Goal: Task Accomplishment & Management: Manage account settings

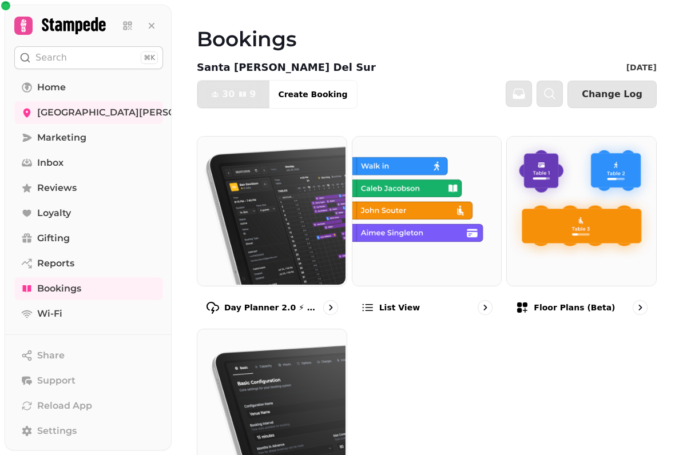
click at [593, 259] on img at bounding box center [580, 210] width 149 height 149
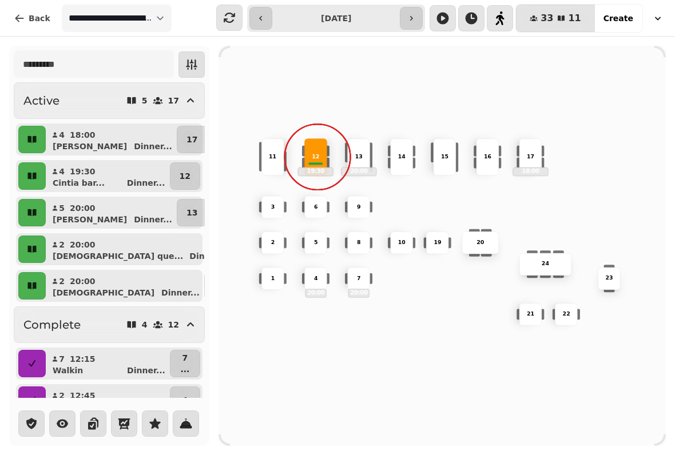
click at [82, 137] on p "18:00" at bounding box center [83, 134] width 26 height 11
select select "**********"
select select "*"
select select "****"
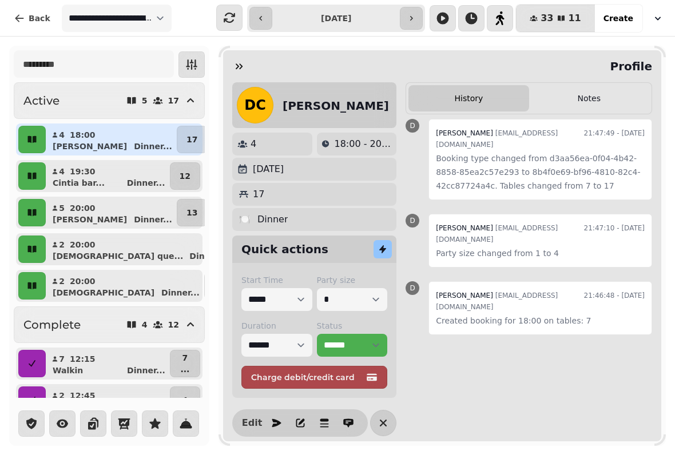
click at [241, 64] on icon "button" at bounding box center [238, 66] width 11 height 11
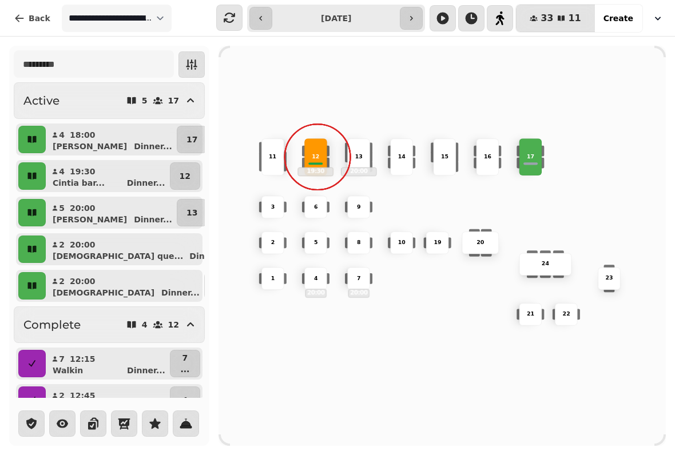
click at [105, 150] on div "Daniel Dinner ..." at bounding box center [115, 146] width 117 height 11
select select "**********"
select select "*"
select select "****"
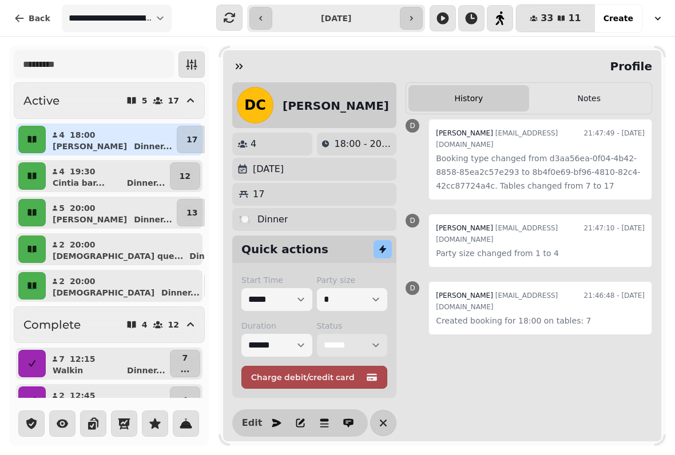
click at [353, 347] on select "**********" at bounding box center [352, 345] width 71 height 23
click at [78, 129] on p "18:00" at bounding box center [83, 134] width 26 height 11
click at [240, 65] on icon "button" at bounding box center [239, 67] width 7 height 6
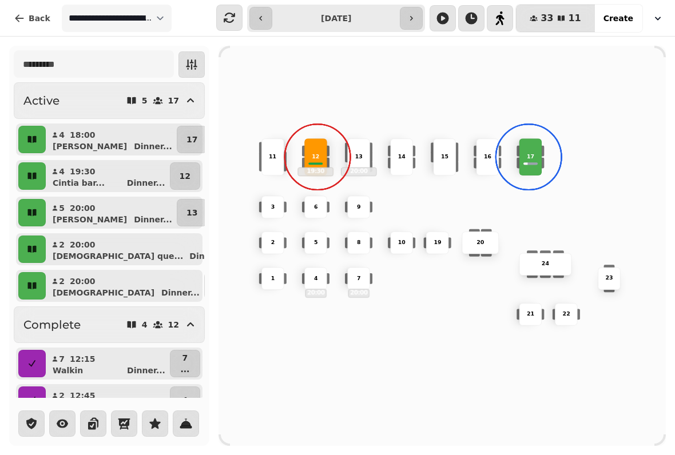
click at [358, 149] on div "13 20:00" at bounding box center [358, 156] width 23 height 37
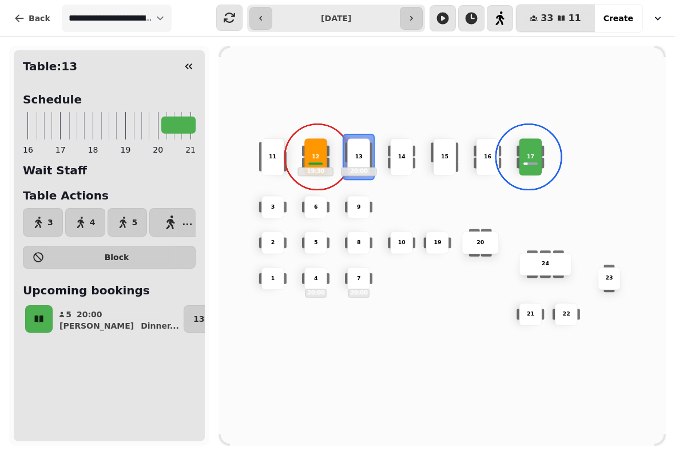
click at [46, 221] on button "3" at bounding box center [43, 222] width 40 height 29
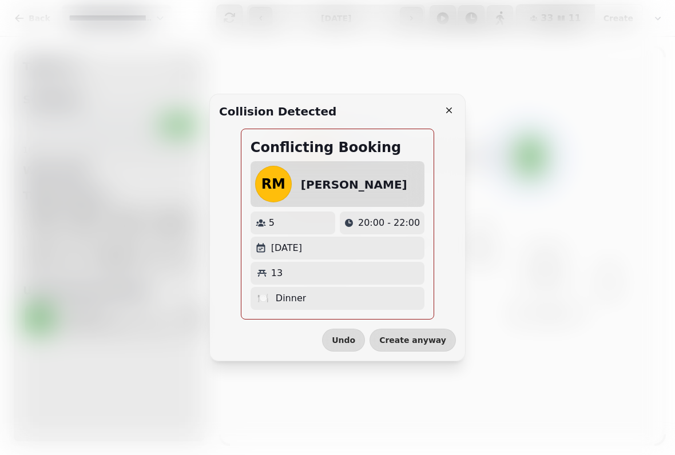
click at [425, 339] on span "Create anyway" at bounding box center [412, 340] width 67 height 8
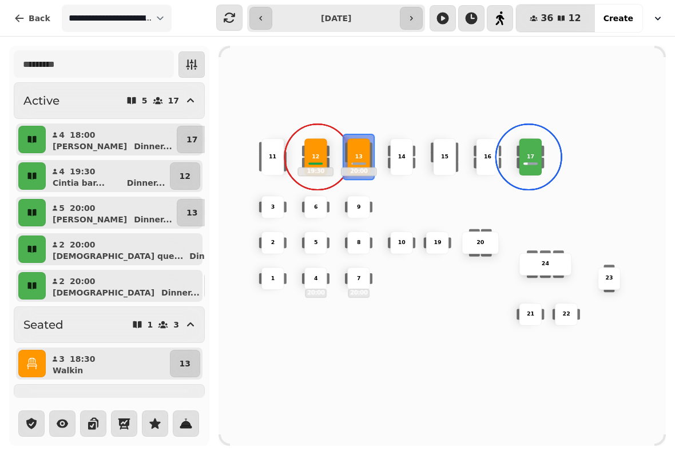
click at [188, 208] on p "13" at bounding box center [192, 212] width 11 height 11
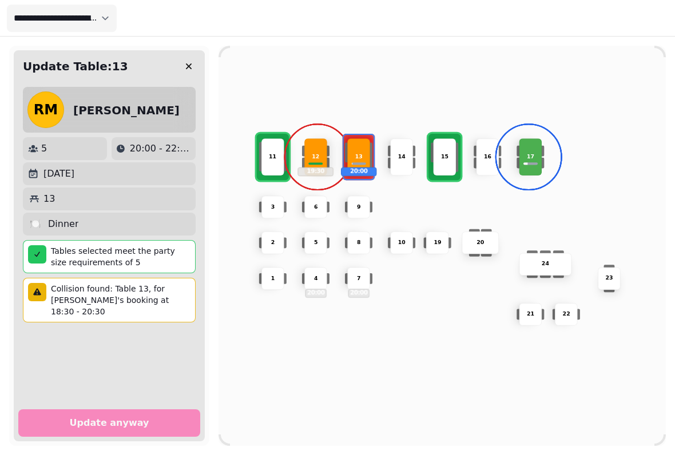
click at [268, 153] on div "11" at bounding box center [273, 157] width 36 height 8
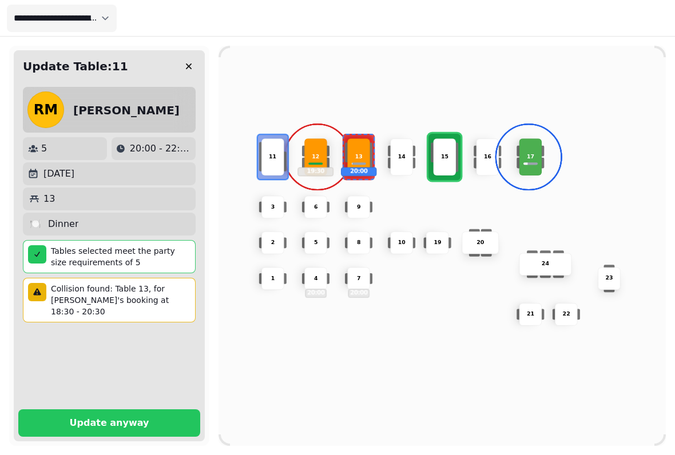
click at [133, 419] on p "Update anyway" at bounding box center [110, 423] width 80 height 9
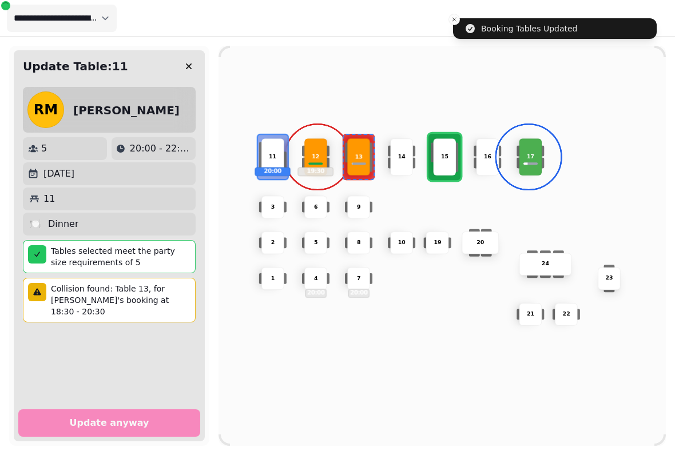
click at [195, 65] on button "button" at bounding box center [188, 66] width 23 height 23
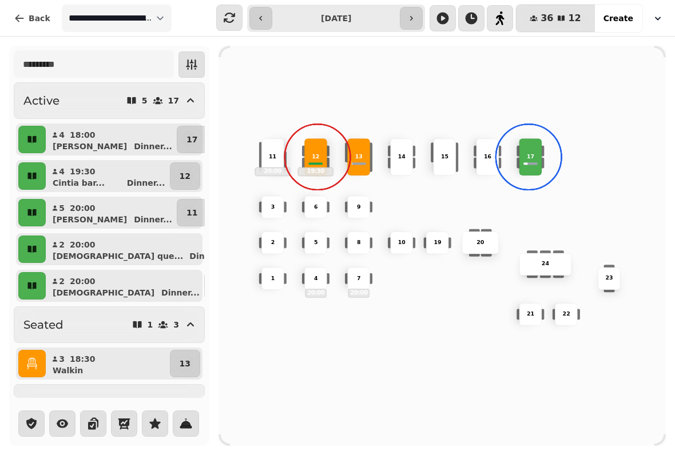
click at [183, 206] on button "11" at bounding box center [192, 212] width 30 height 27
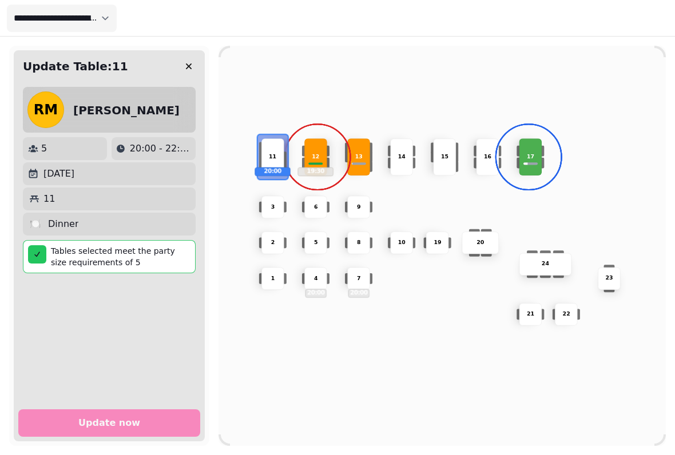
click at [360, 203] on p "9" at bounding box center [359, 207] width 4 height 8
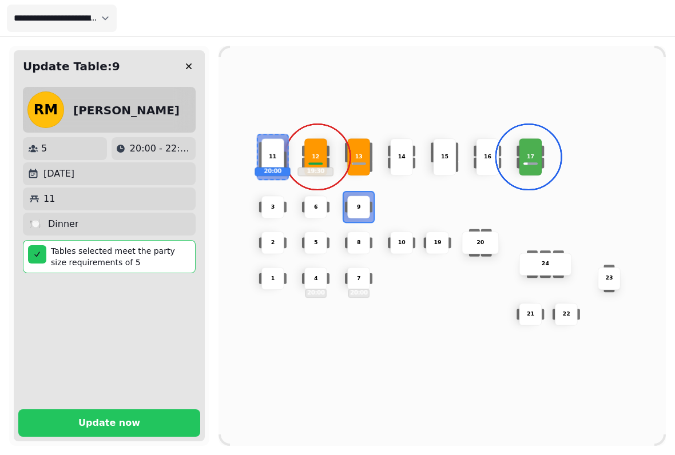
click at [364, 239] on div "8" at bounding box center [359, 243] width 22 height 8
click at [364, 275] on div "7" at bounding box center [359, 279] width 22 height 8
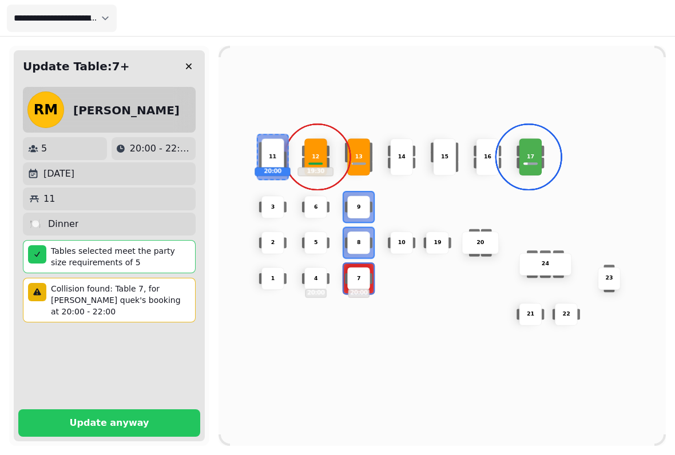
click at [150, 419] on span "Update anyway" at bounding box center [109, 423] width 154 height 9
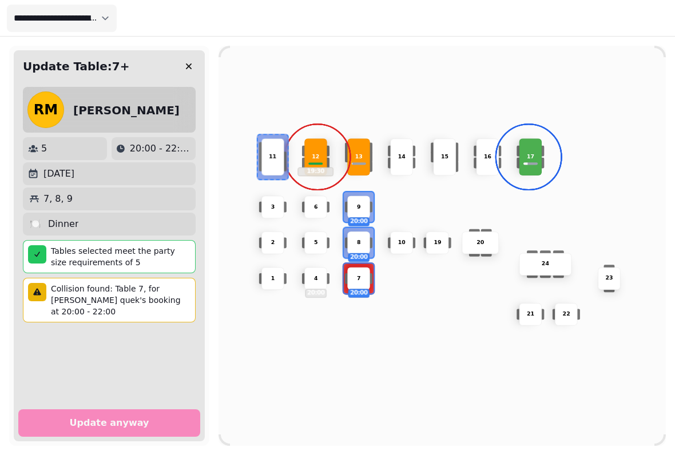
click at [194, 56] on button "button" at bounding box center [188, 66] width 23 height 23
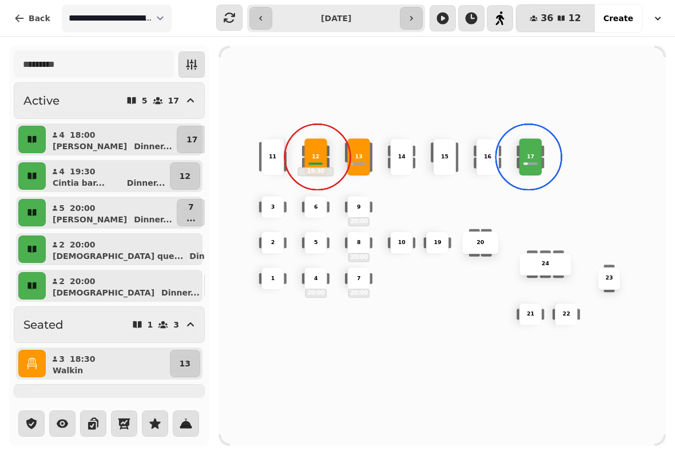
click at [187, 142] on p "17" at bounding box center [192, 139] width 11 height 11
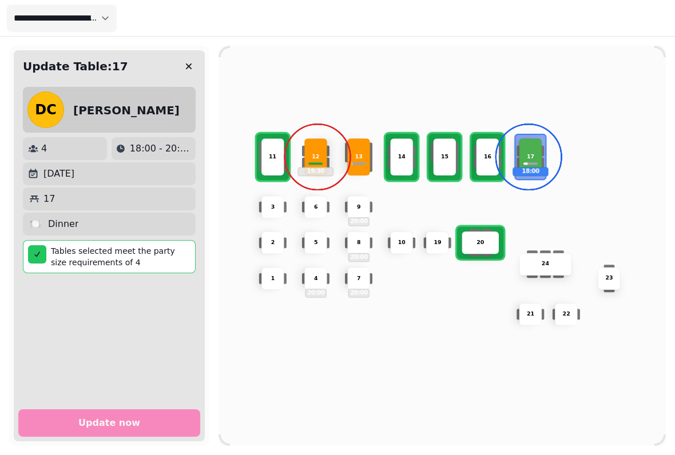
click at [482, 232] on div "20" at bounding box center [480, 243] width 37 height 23
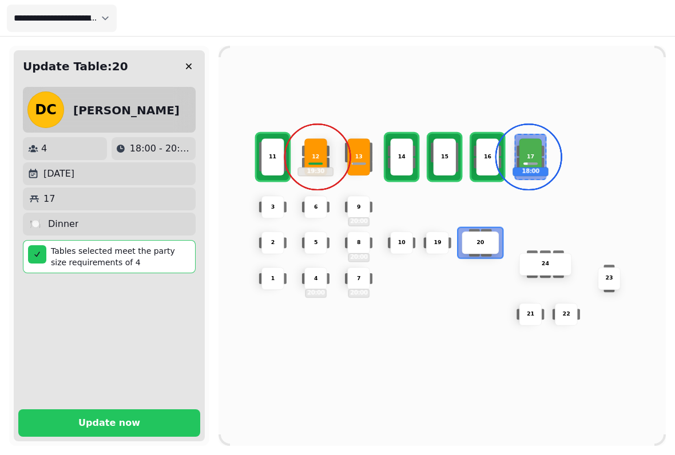
click at [138, 419] on span "Update now" at bounding box center [109, 423] width 154 height 9
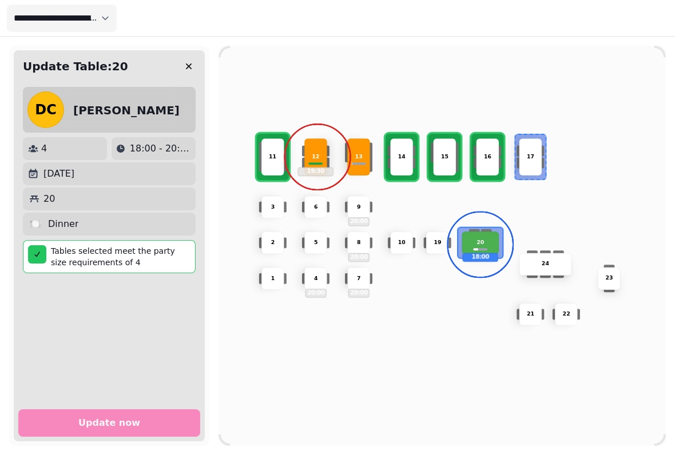
click at [189, 66] on icon "button" at bounding box center [189, 67] width 6 height 6
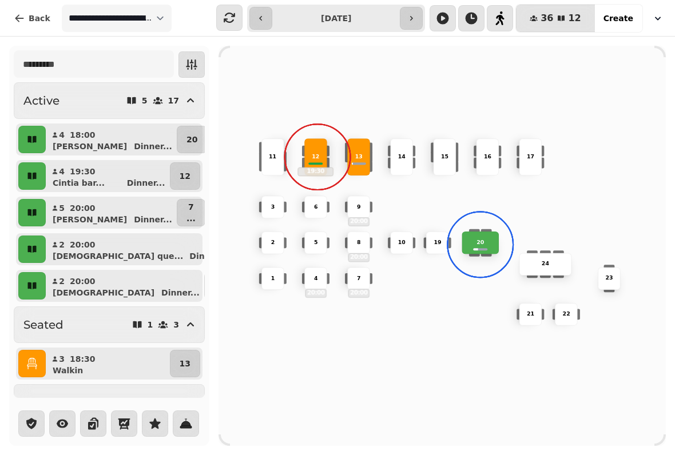
click at [185, 360] on p "13" at bounding box center [185, 363] width 11 height 11
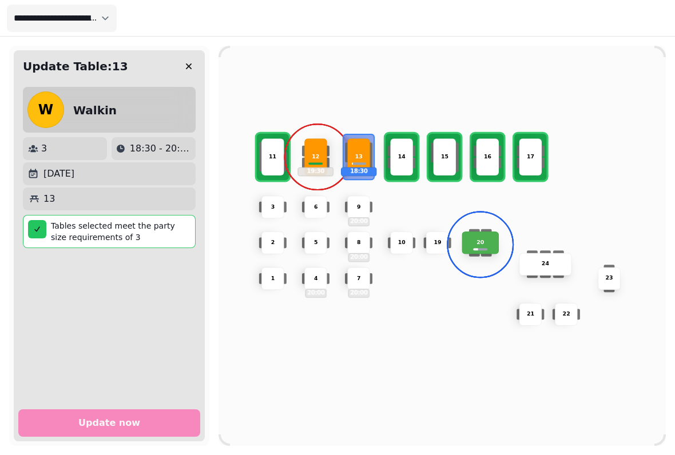
click at [265, 156] on div "11" at bounding box center [273, 157] width 36 height 8
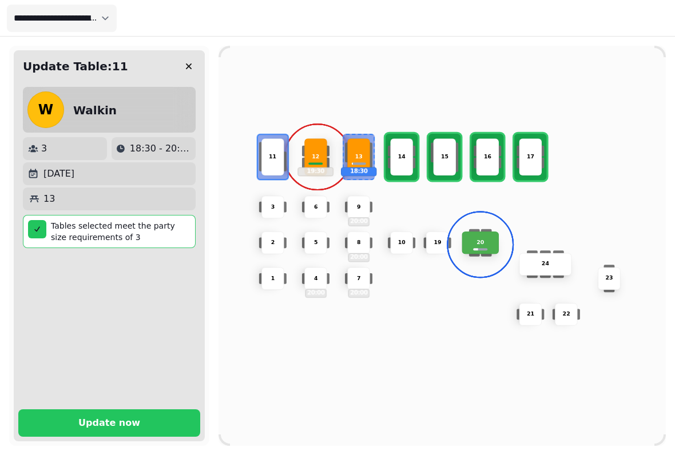
click at [152, 419] on span "Update now" at bounding box center [109, 423] width 154 height 9
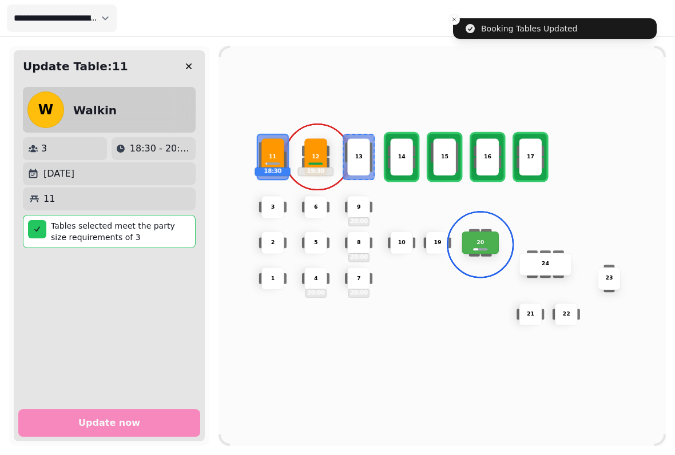
click at [312, 157] on div "12" at bounding box center [316, 157] width 36 height 8
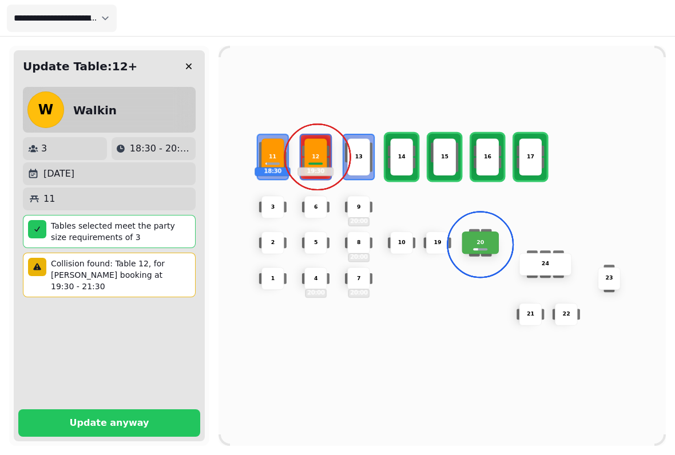
click at [314, 149] on div "12 19:30" at bounding box center [315, 156] width 23 height 37
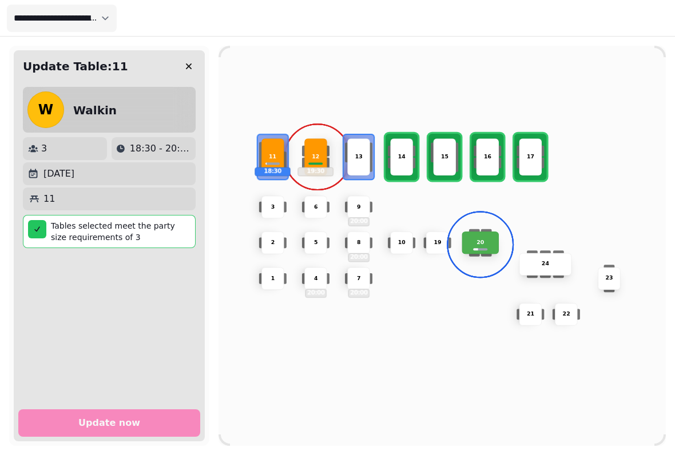
click at [362, 153] on p "13" at bounding box center [358, 157] width 7 height 8
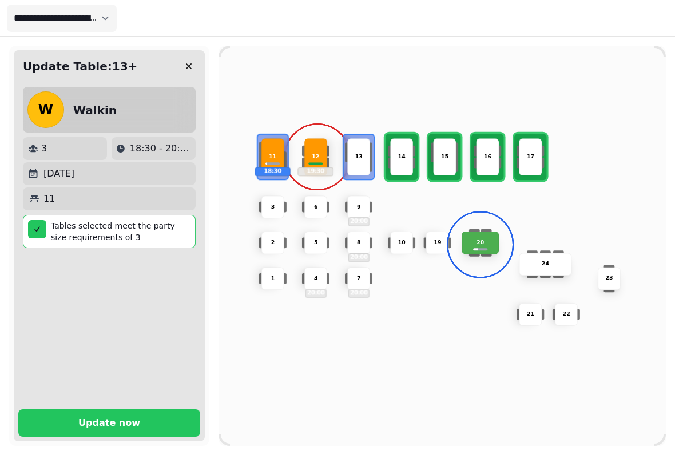
click at [358, 158] on div "13" at bounding box center [358, 156] width 23 height 37
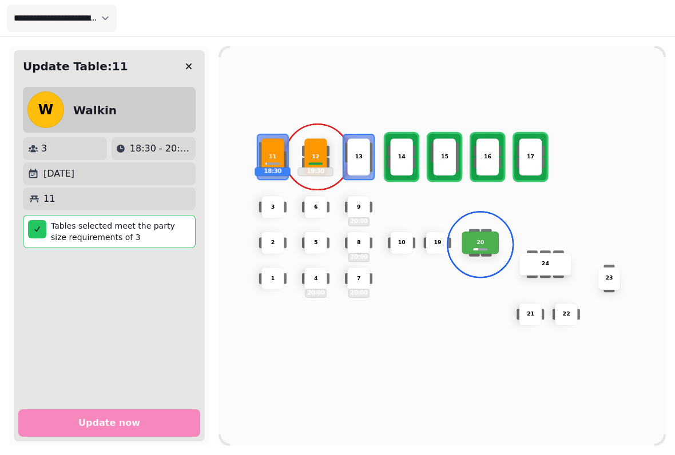
click at [273, 146] on div "11 18:30" at bounding box center [272, 156] width 23 height 37
click at [400, 148] on div "14" at bounding box center [401, 156] width 23 height 37
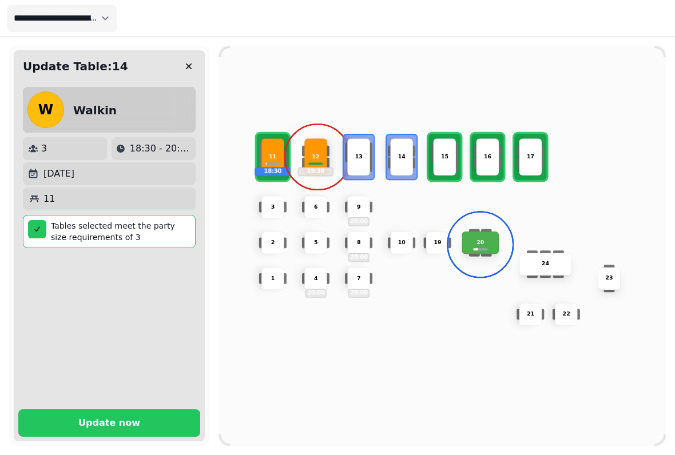
click at [360, 156] on p "13" at bounding box center [358, 157] width 7 height 8
click at [398, 154] on p "14" at bounding box center [401, 157] width 7 height 8
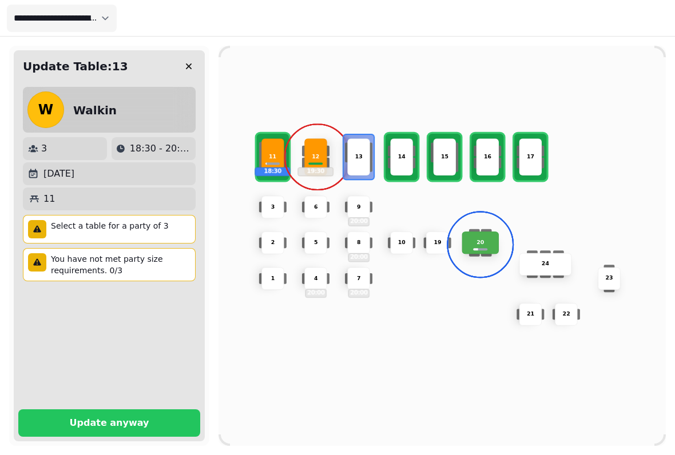
click at [359, 153] on p "13" at bounding box center [358, 157] width 7 height 8
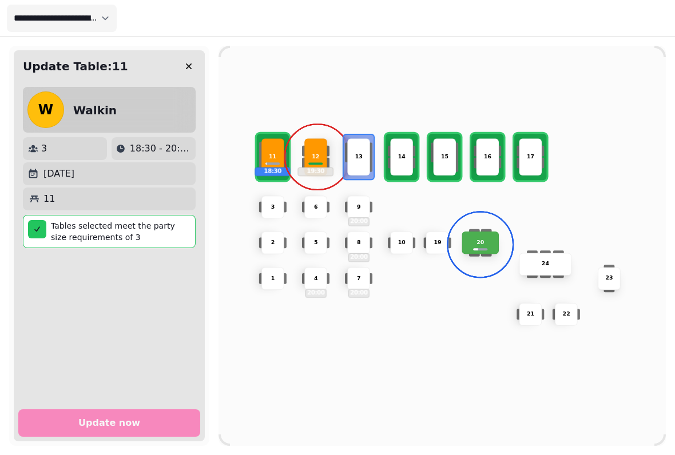
click at [356, 138] on div "13" at bounding box center [358, 156] width 23 height 37
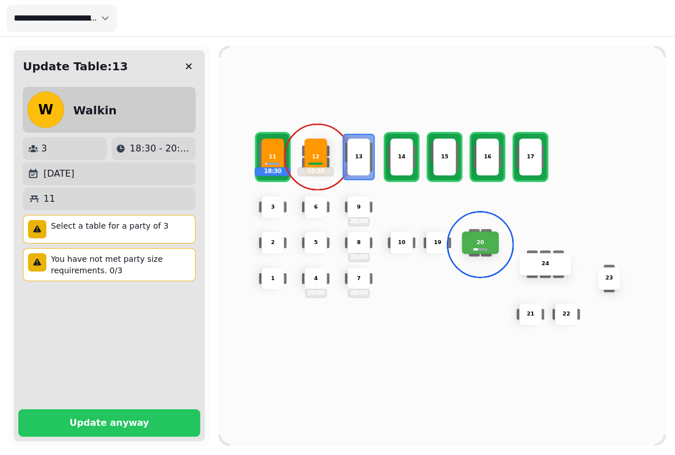
click at [143, 410] on button "Update anyway" at bounding box center [109, 423] width 182 height 27
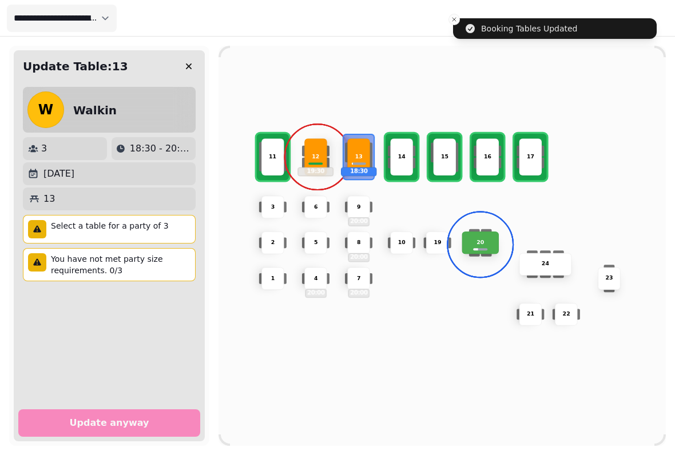
click at [195, 58] on button "button" at bounding box center [188, 66] width 23 height 23
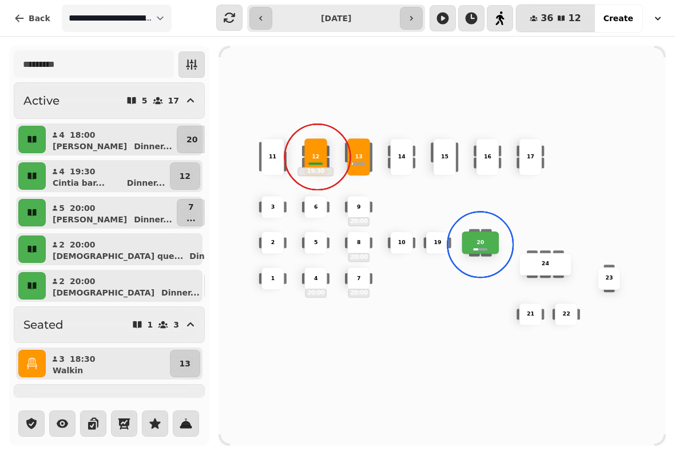
click at [307, 146] on span at bounding box center [318, 157] width 22 height 22
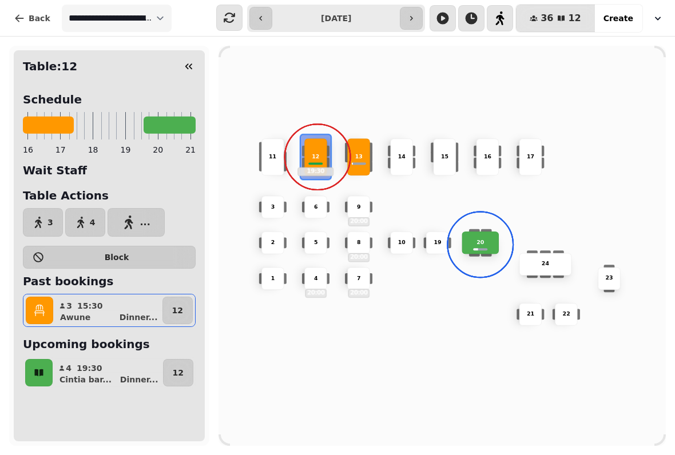
click at [86, 312] on p "Awune" at bounding box center [75, 317] width 30 height 11
select select "**********"
select select "*"
select select "****"
select select "******"
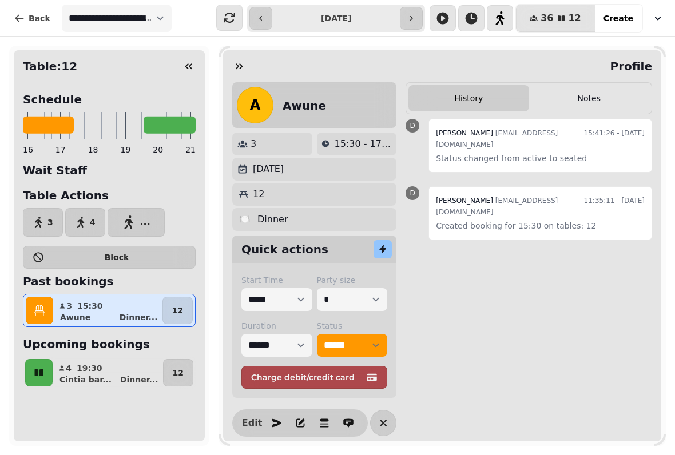
click at [97, 311] on p "15:30" at bounding box center [90, 305] width 26 height 11
click at [239, 67] on icon "button" at bounding box center [239, 67] width 7 height 6
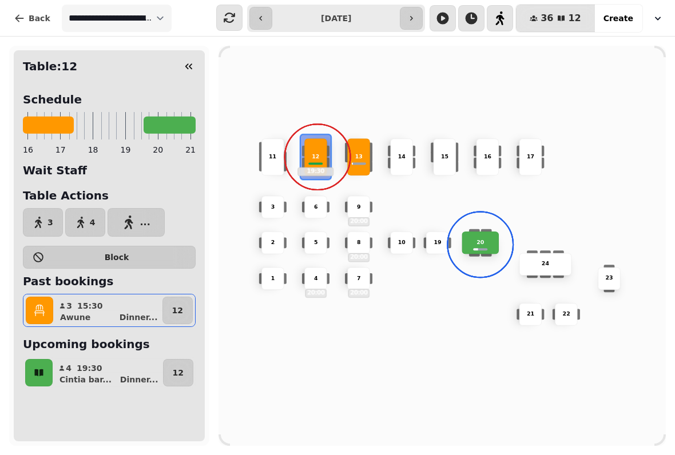
click at [323, 154] on div "12" at bounding box center [316, 157] width 36 height 8
click at [314, 148] on div "12 19:30" at bounding box center [315, 156] width 23 height 37
click at [191, 60] on button "button" at bounding box center [188, 66] width 23 height 23
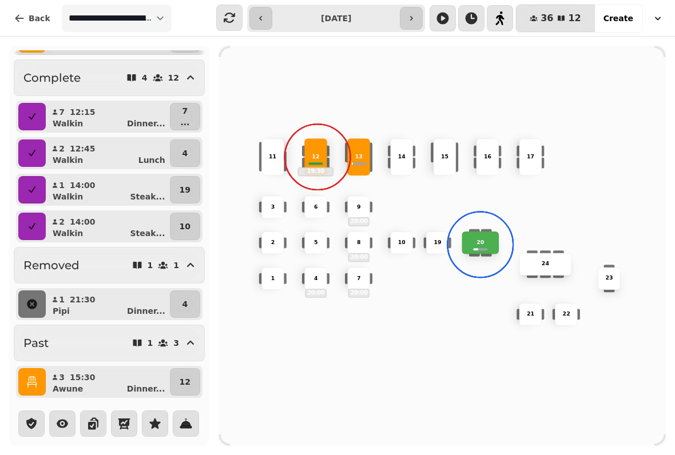
scroll to position [332, 0]
click at [33, 377] on icon "button" at bounding box center [31, 381] width 11 height 11
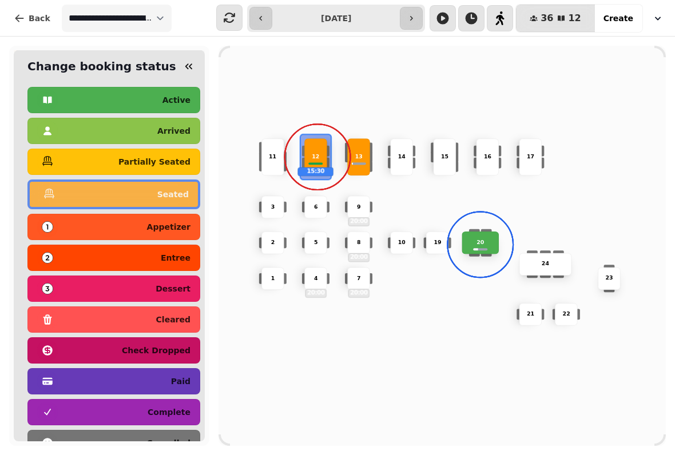
click at [189, 72] on icon "button" at bounding box center [188, 66] width 11 height 11
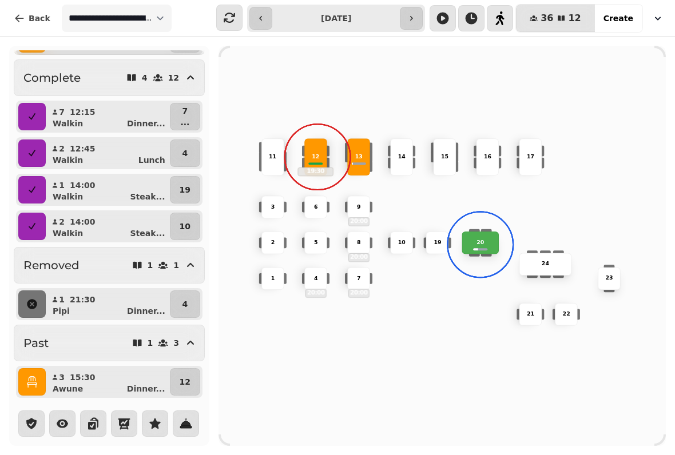
click at [184, 379] on p "12" at bounding box center [185, 381] width 11 height 11
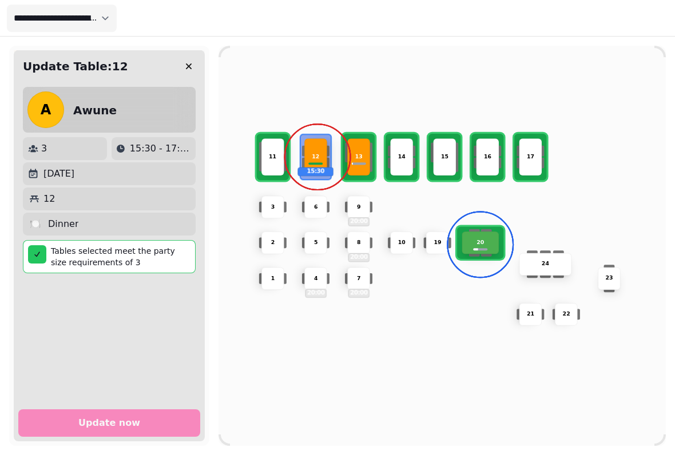
click at [272, 156] on p "11" at bounding box center [272, 157] width 7 height 8
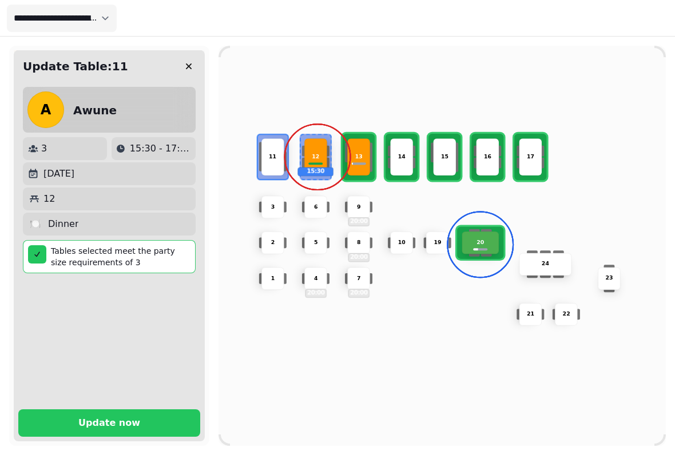
click at [111, 422] on p "Update now" at bounding box center [109, 423] width 62 height 9
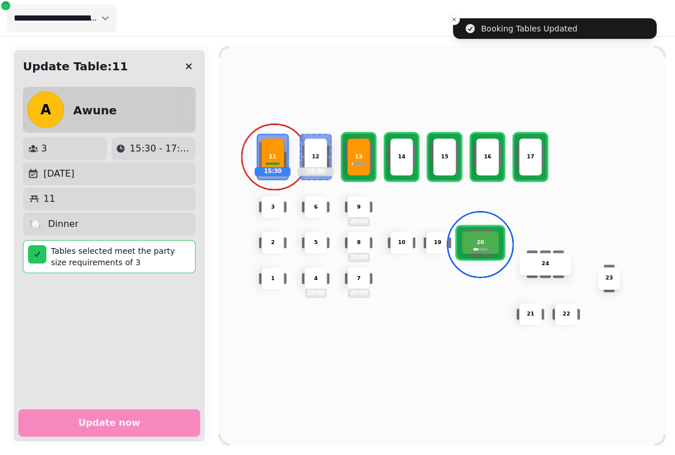
click at [193, 61] on icon "button" at bounding box center [188, 66] width 11 height 11
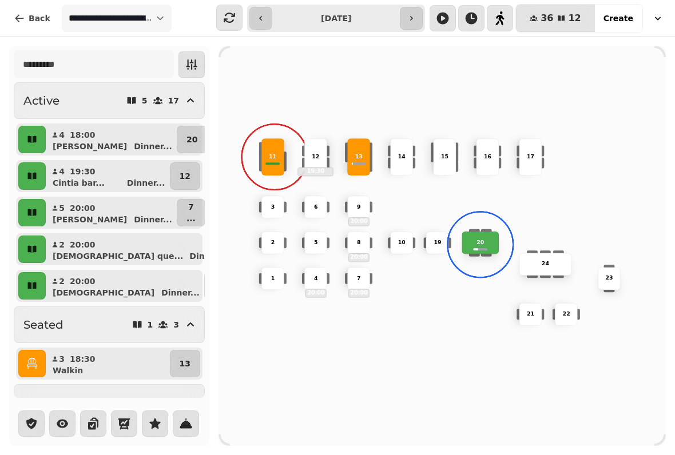
scroll to position [0, 0]
click at [406, 232] on div "10" at bounding box center [401, 243] width 23 height 23
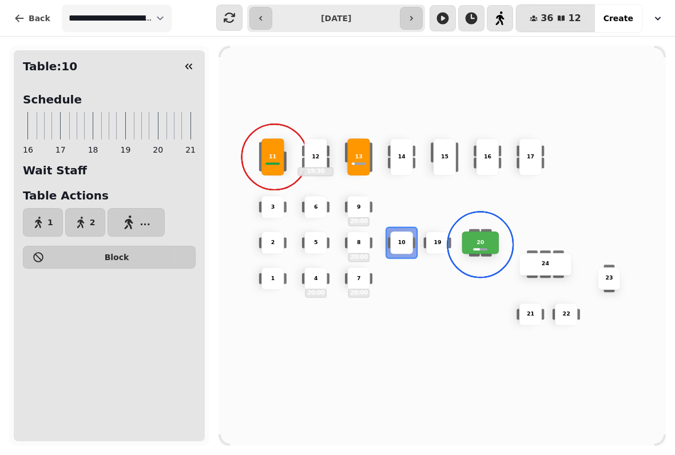
click at [93, 211] on button "2" at bounding box center [85, 222] width 40 height 29
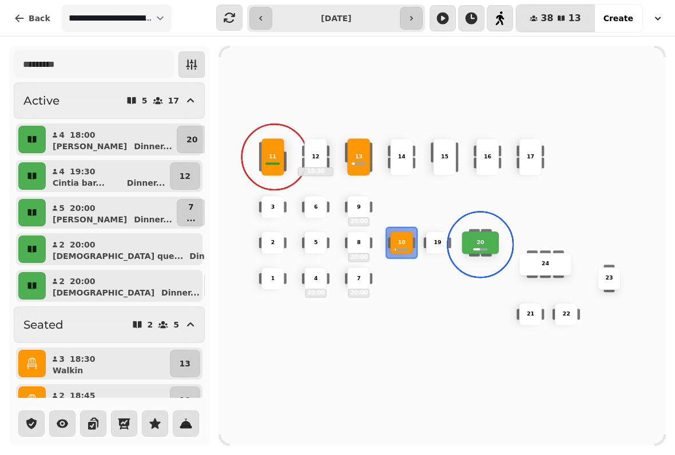
click at [242, 248] on p "7" at bounding box center [245, 249] width 6 height 11
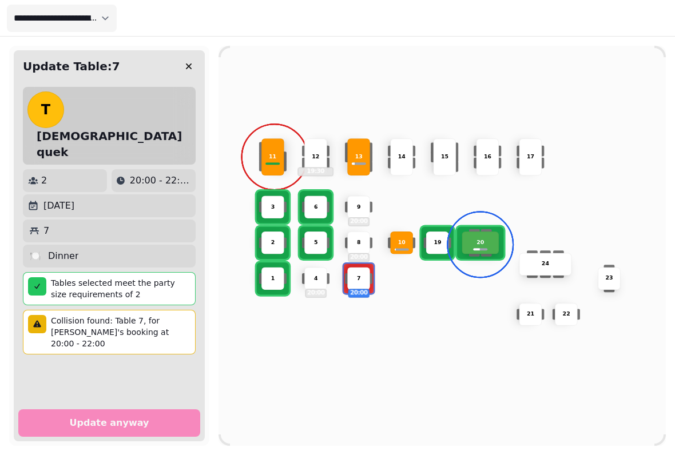
click at [269, 239] on div "2" at bounding box center [273, 243] width 22 height 8
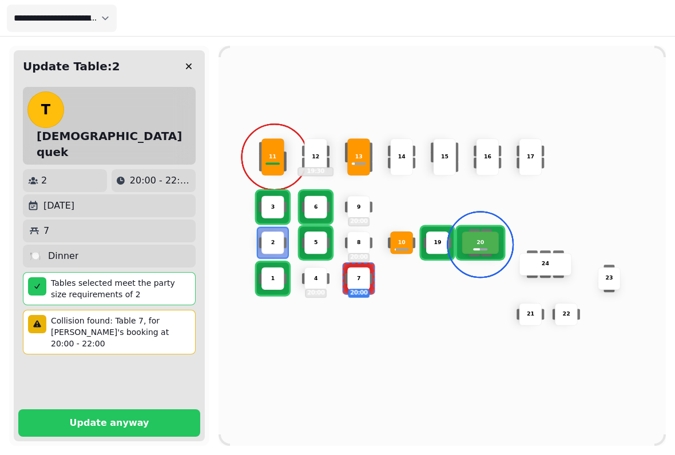
click at [124, 423] on button "Update anyway" at bounding box center [109, 423] width 182 height 27
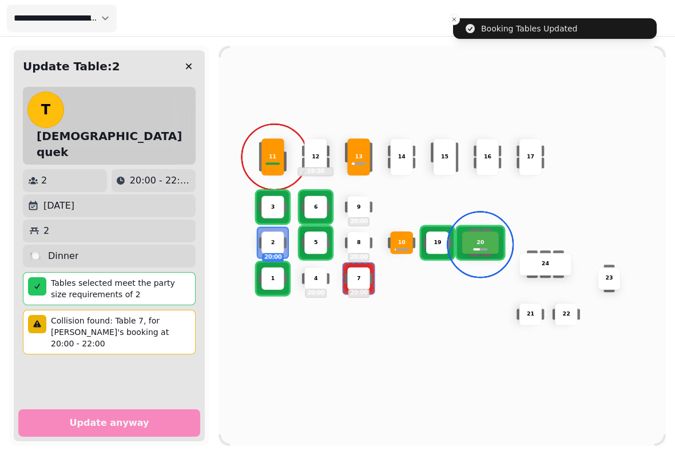
click at [195, 61] on button "button" at bounding box center [188, 66] width 23 height 23
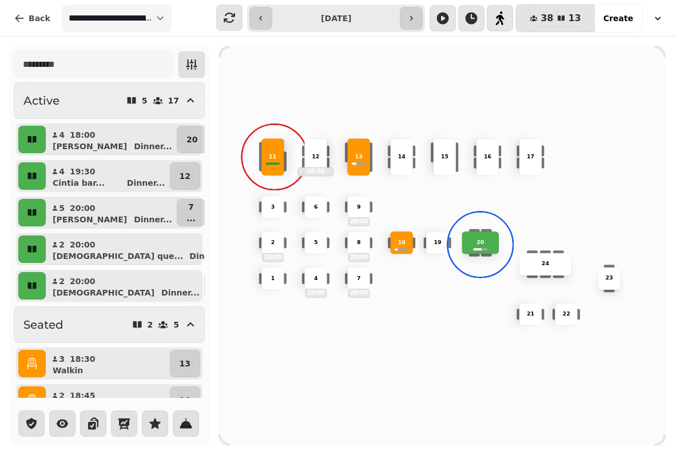
click at [263, 148] on div "11" at bounding box center [272, 156] width 23 height 37
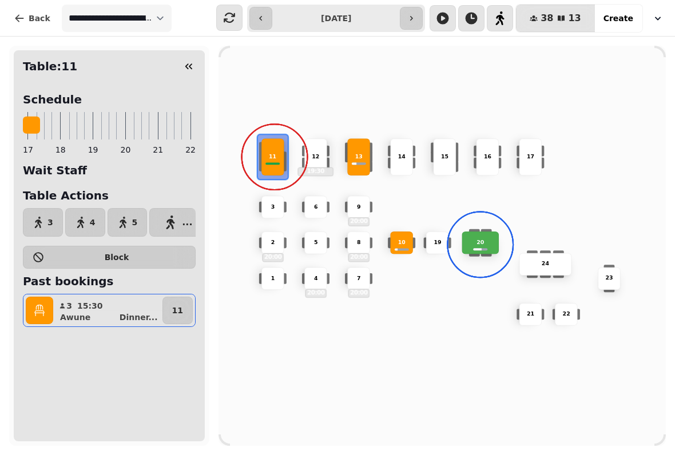
click at [82, 308] on p "15:30" at bounding box center [90, 305] width 26 height 11
select select "**********"
select select "*"
select select "****"
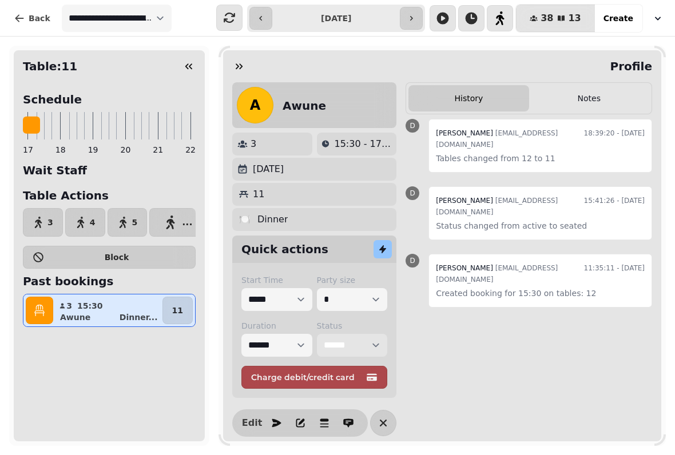
click at [357, 337] on select "**********" at bounding box center [352, 345] width 71 height 23
select select "********"
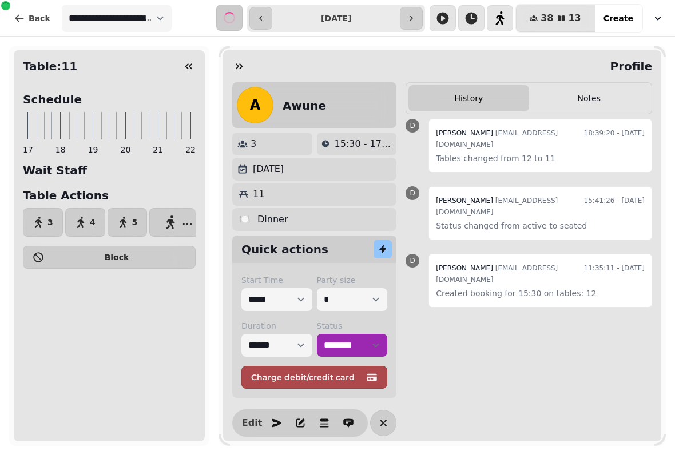
click at [243, 64] on icon "button" at bounding box center [238, 66] width 11 height 11
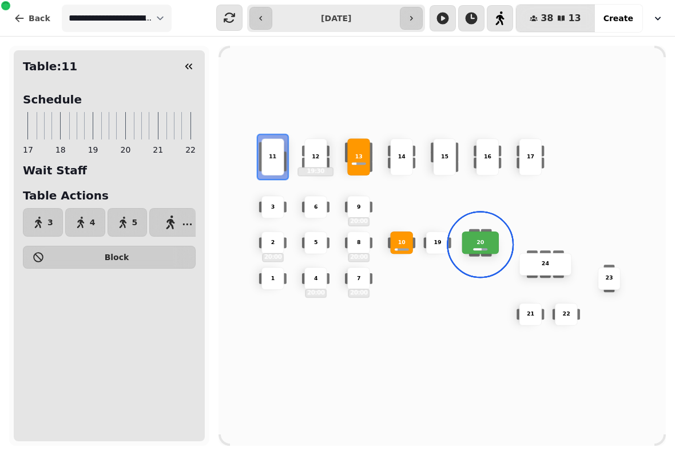
click at [197, 64] on button "button" at bounding box center [188, 66] width 23 height 23
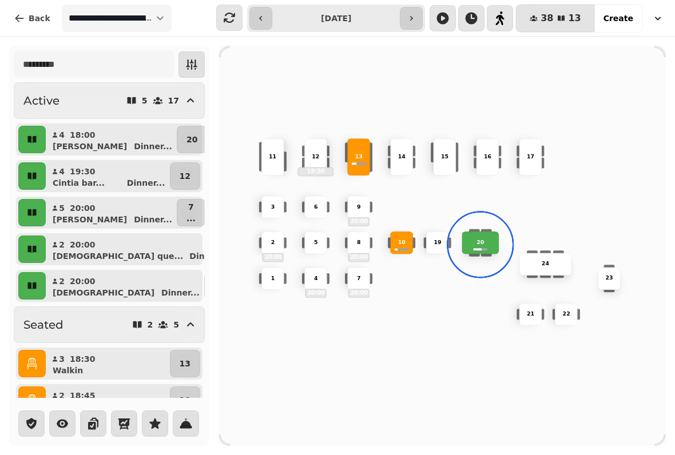
click at [180, 179] on p "12" at bounding box center [185, 175] width 11 height 11
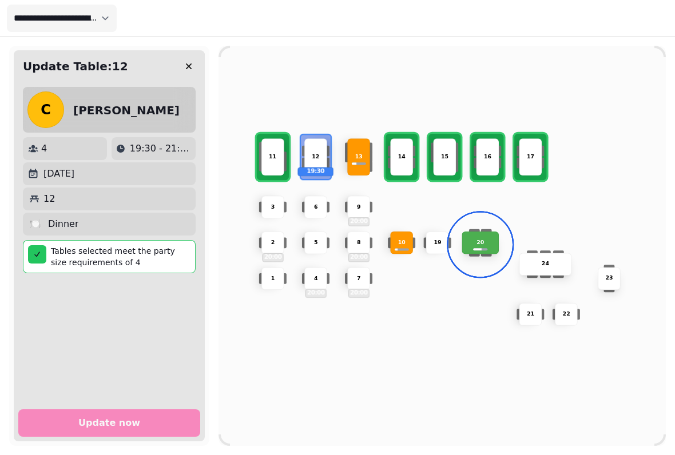
click at [270, 154] on p "11" at bounding box center [272, 157] width 7 height 8
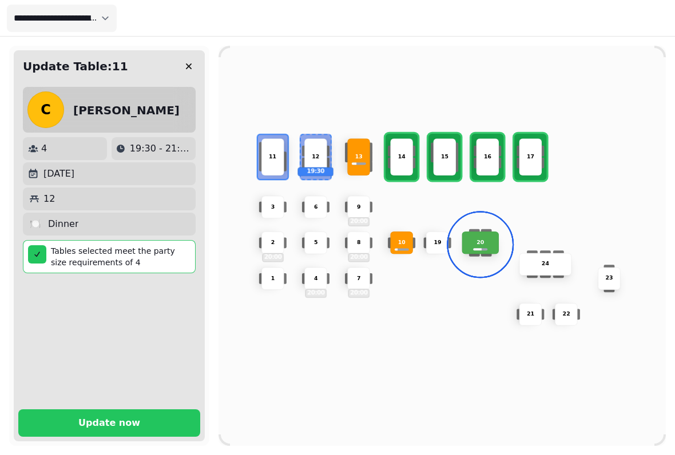
click at [59, 141] on div "4" at bounding box center [65, 148] width 84 height 23
click at [143, 410] on button "Update now" at bounding box center [109, 423] width 182 height 27
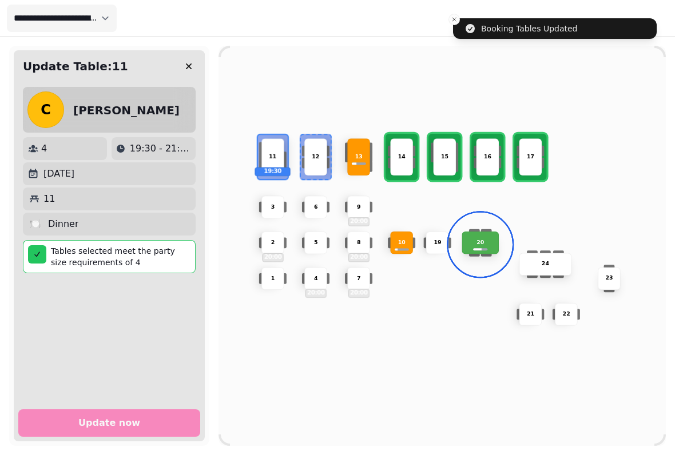
click at [177, 55] on div "Update Table: 11" at bounding box center [109, 66] width 191 height 32
click at [193, 73] on button "button" at bounding box center [188, 66] width 23 height 23
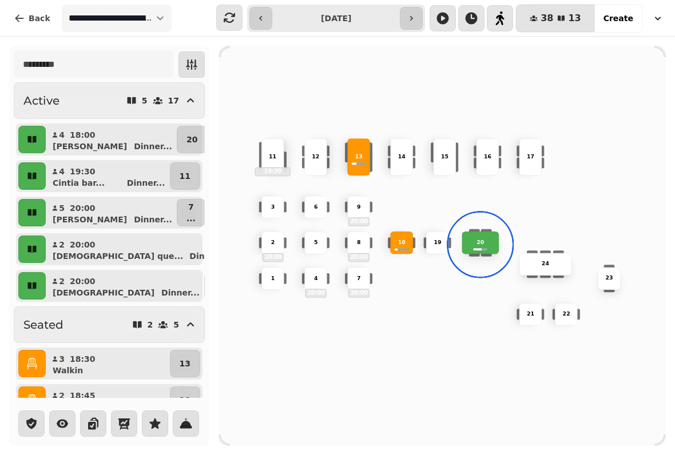
click at [184, 180] on p "11" at bounding box center [185, 175] width 11 height 11
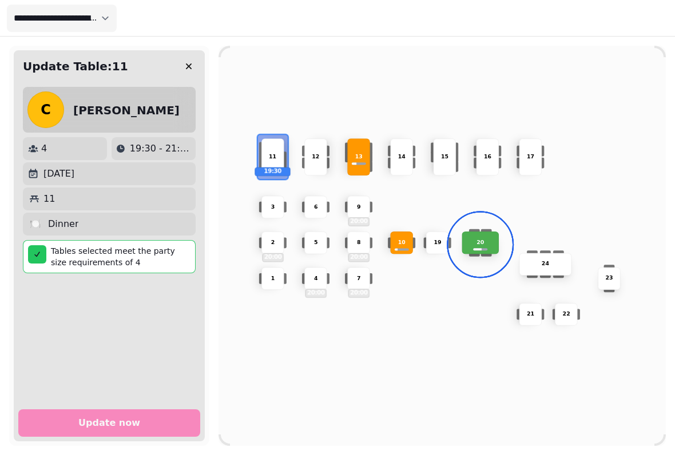
click at [277, 164] on div "11 19:30" at bounding box center [272, 156] width 23 height 37
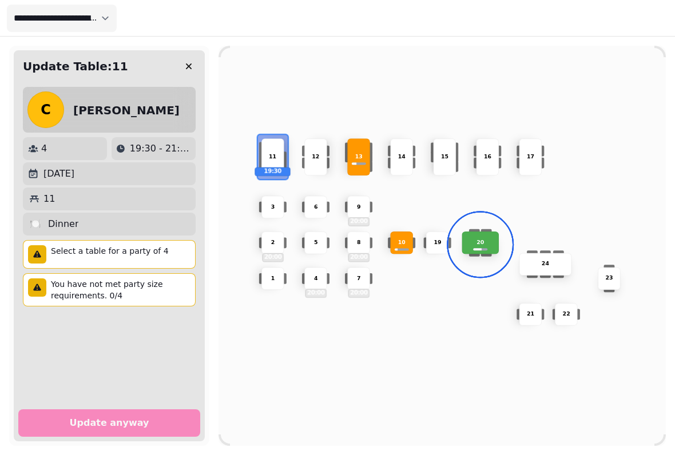
click at [268, 153] on div "11" at bounding box center [273, 157] width 36 height 8
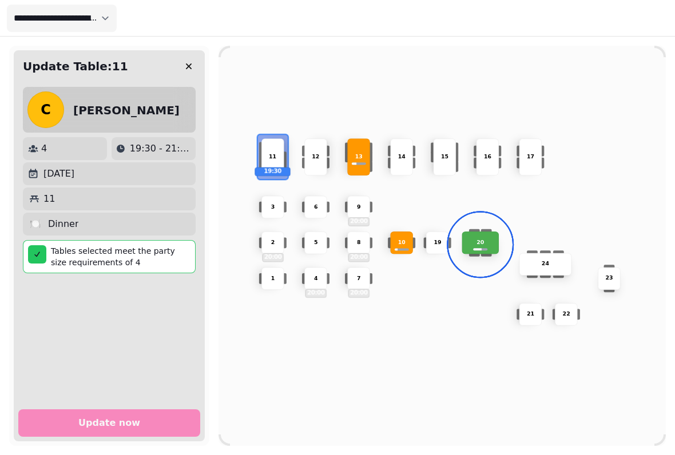
click at [193, 65] on icon "button" at bounding box center [188, 66] width 11 height 11
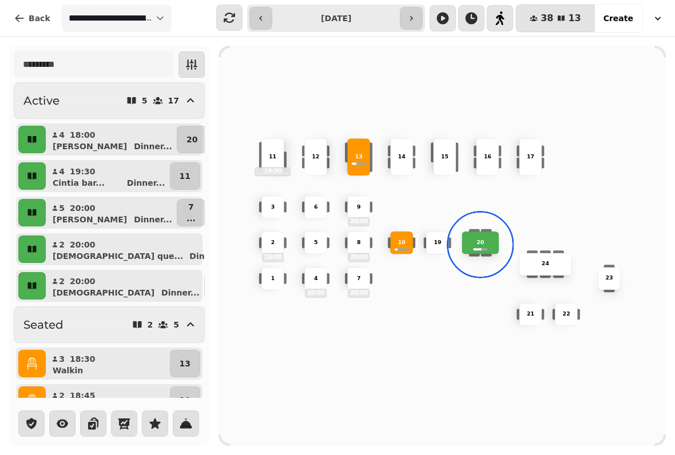
click at [39, 140] on button "button" at bounding box center [31, 139] width 27 height 27
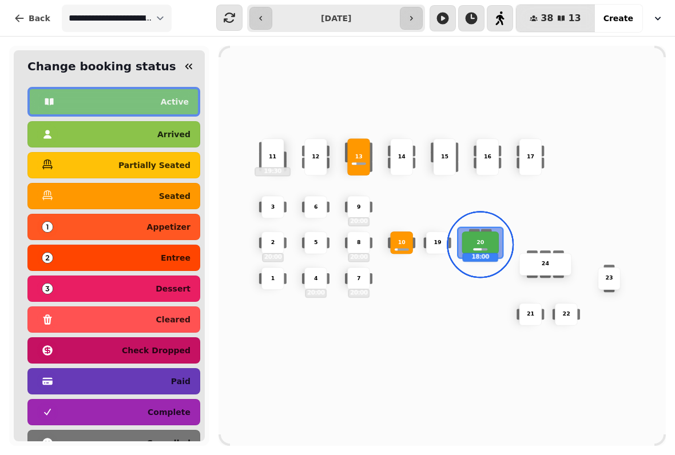
click at [192, 70] on icon "button" at bounding box center [188, 66] width 11 height 11
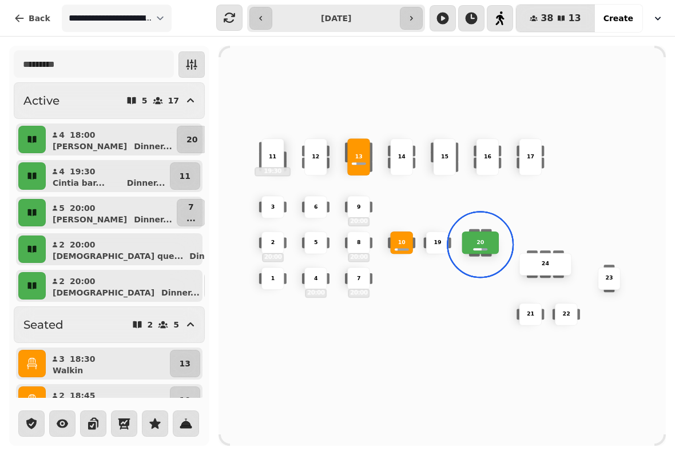
click at [98, 139] on div "18:00" at bounding box center [86, 134] width 33 height 11
select select "**********"
select select "*"
select select "****"
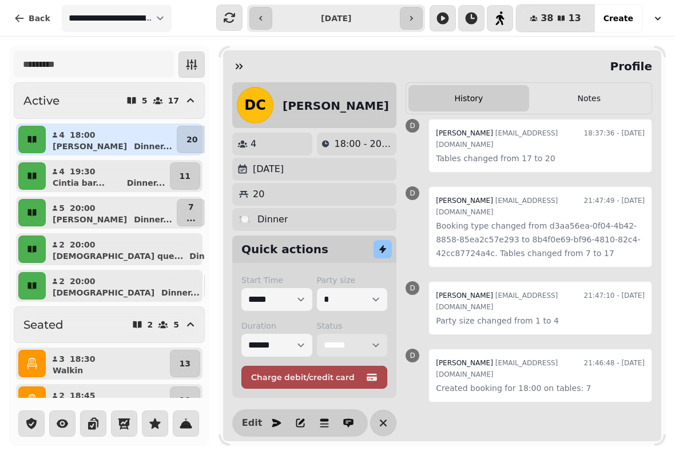
click at [375, 343] on select "**********" at bounding box center [352, 345] width 71 height 23
select select "*********"
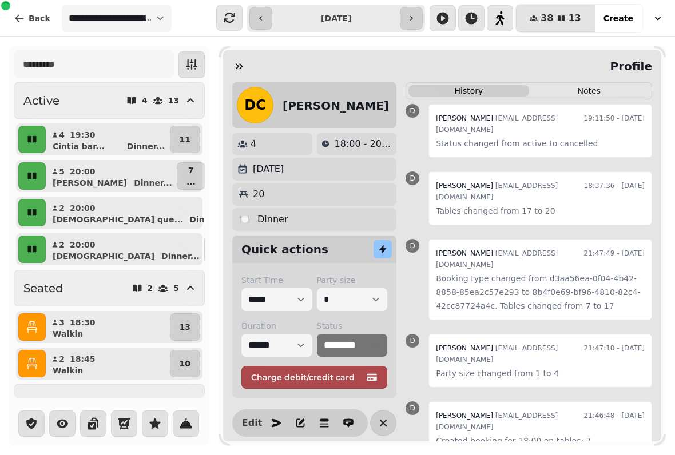
click at [242, 56] on button "button" at bounding box center [239, 66] width 23 height 23
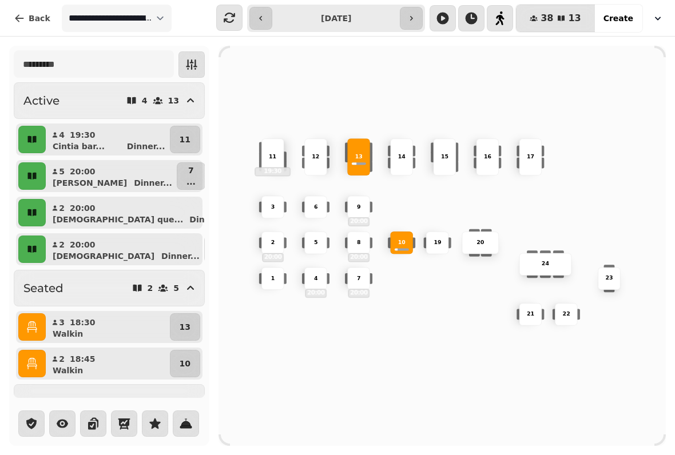
click at [77, 136] on p "19:30" at bounding box center [83, 134] width 26 height 11
select select "**********"
select select "*"
select select "****"
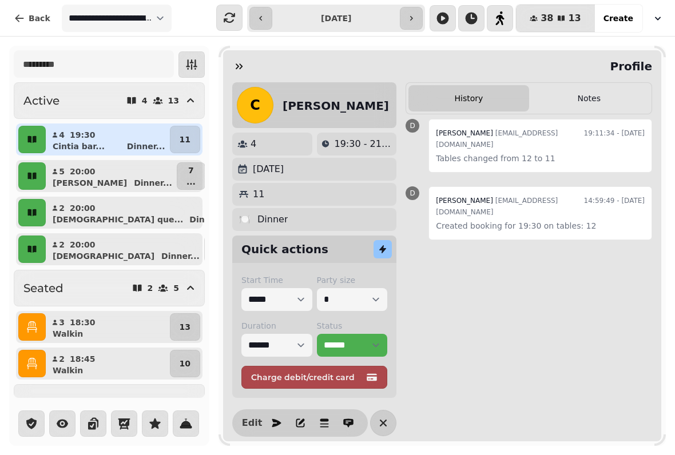
click at [77, 136] on p "19:30" at bounding box center [83, 134] width 26 height 11
click at [188, 144] on p "11" at bounding box center [185, 139] width 11 height 11
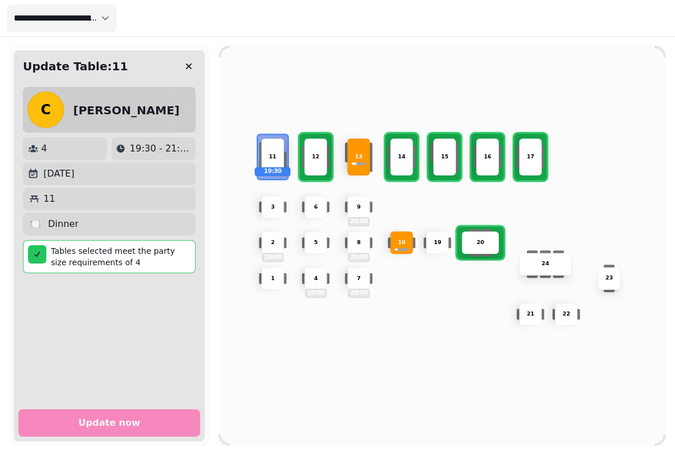
click at [276, 148] on div "11 19:30" at bounding box center [272, 156] width 23 height 37
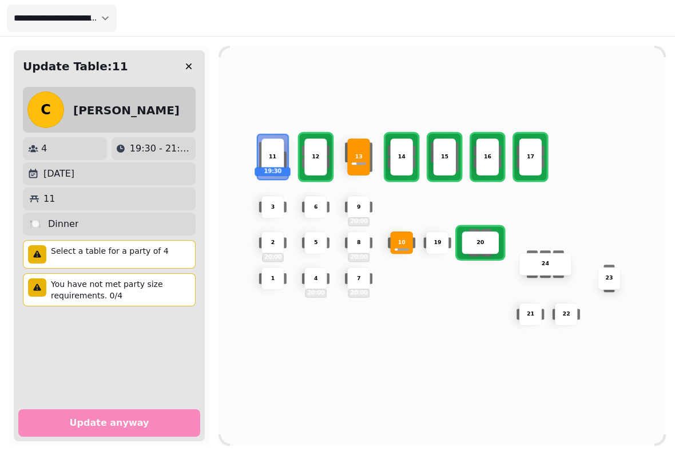
click at [177, 55] on div "Update Table: 11" at bounding box center [109, 66] width 191 height 32
click at [193, 64] on icon "button" at bounding box center [188, 66] width 11 height 11
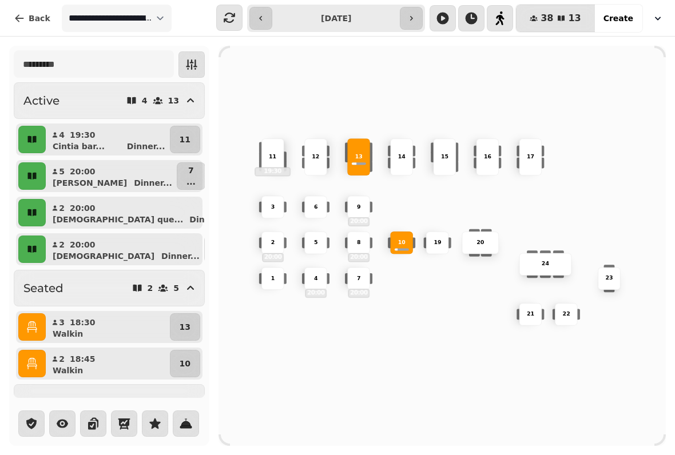
click at [30, 146] on button "button" at bounding box center [31, 139] width 27 height 27
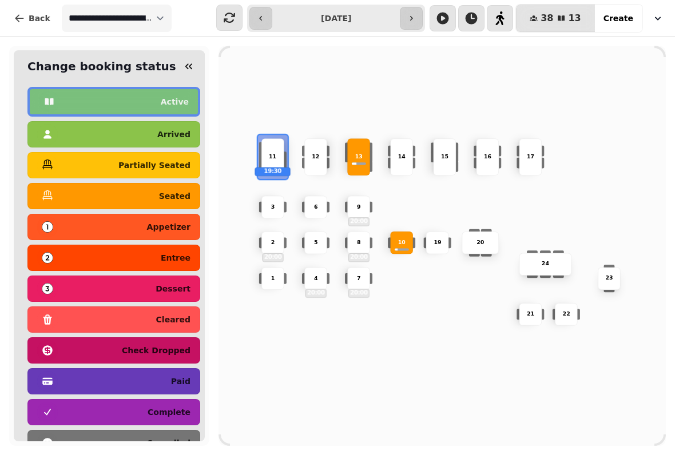
click at [72, 195] on div "seated" at bounding box center [113, 196] width 153 height 18
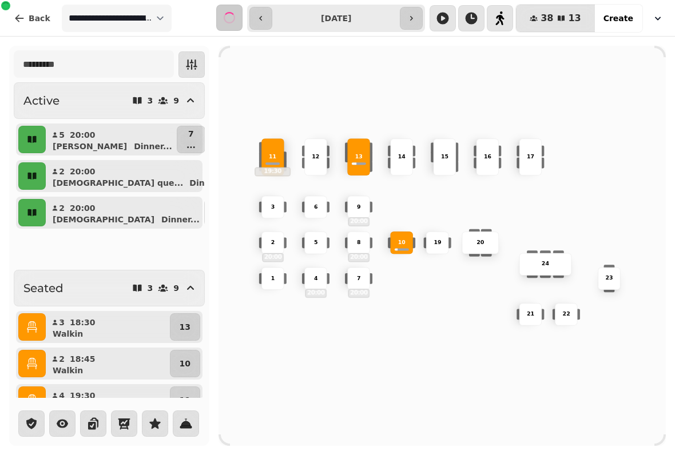
click at [188, 61] on icon "button" at bounding box center [191, 64] width 11 height 10
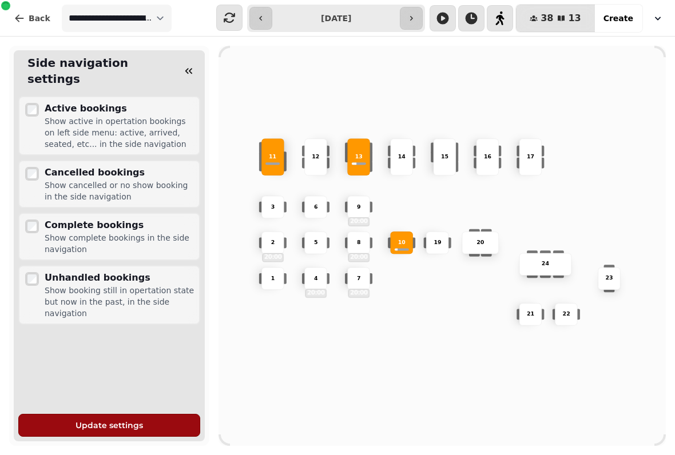
click at [185, 59] on button "button" at bounding box center [188, 70] width 23 height 23
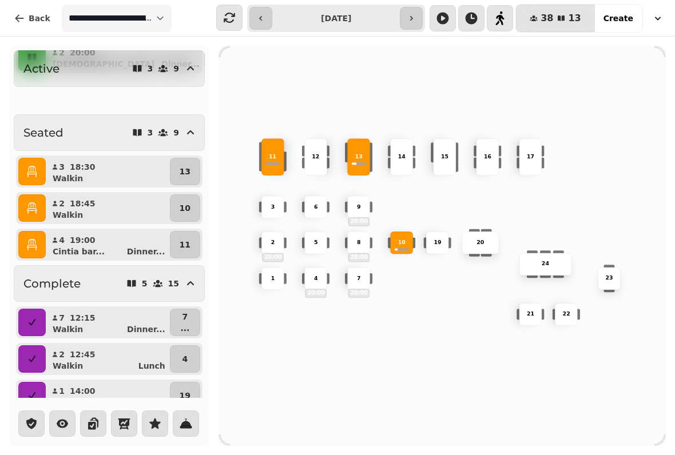
scroll to position [156, 0]
click at [76, 241] on p "19:00" at bounding box center [83, 239] width 26 height 11
select select "**********"
select select "*"
select select "****"
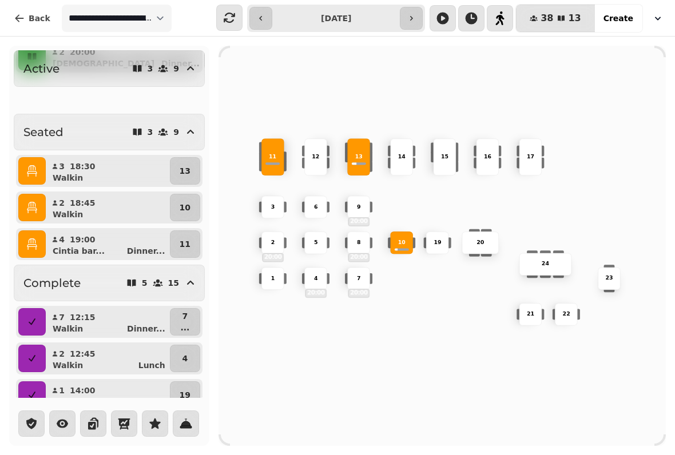
select select "******"
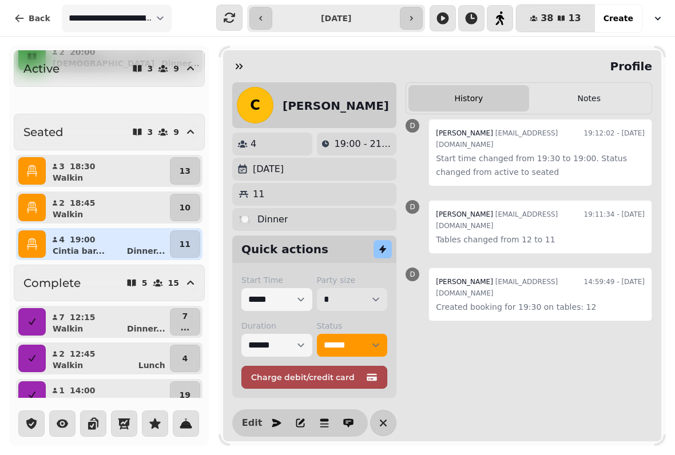
click at [355, 311] on select "* * * * * * * * * ** ** ** ** ** ** ** ** ** ** ** ** ** ** ** ** ** ** ** ** *…" at bounding box center [352, 299] width 71 height 23
select select "*"
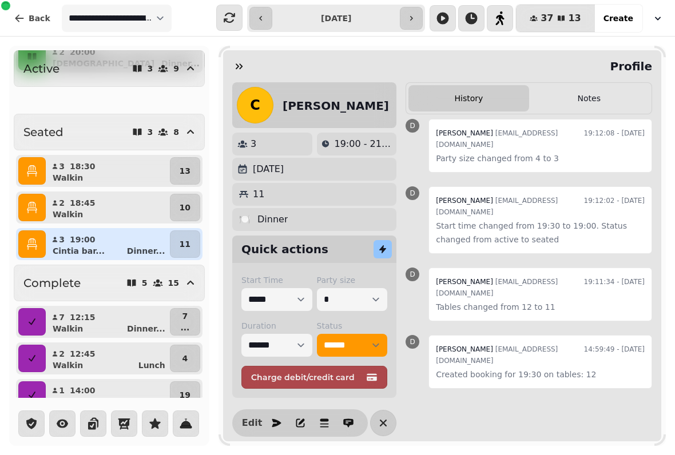
click at [233, 58] on button "button" at bounding box center [239, 66] width 23 height 23
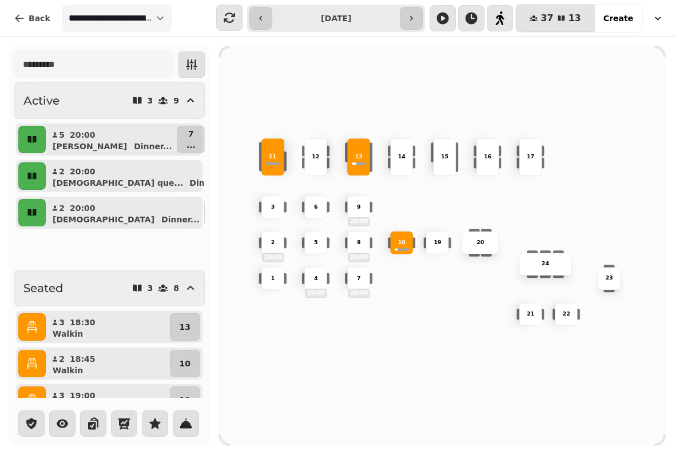
scroll to position [0, 0]
click at [363, 148] on div "13" at bounding box center [358, 156] width 23 height 37
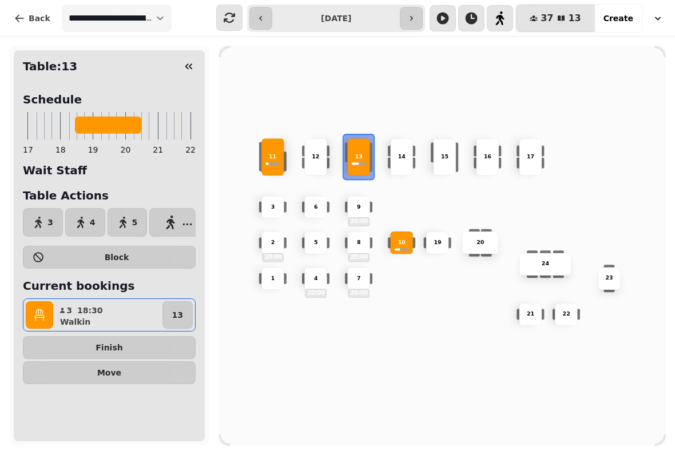
click at [35, 314] on icon "button" at bounding box center [39, 315] width 11 height 11
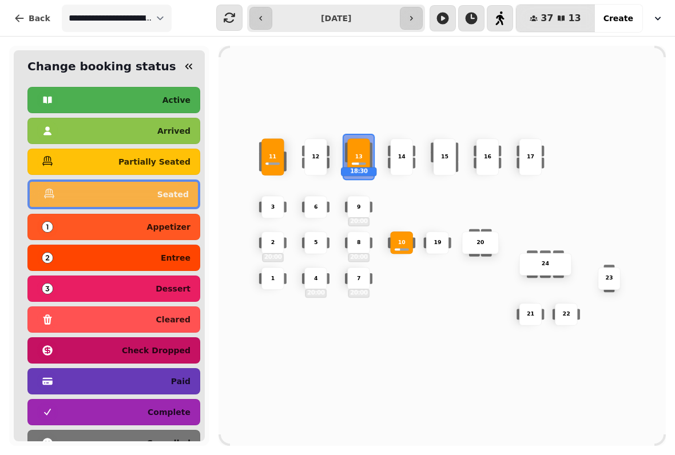
click at [181, 412] on p "complete" at bounding box center [169, 412] width 43 height 8
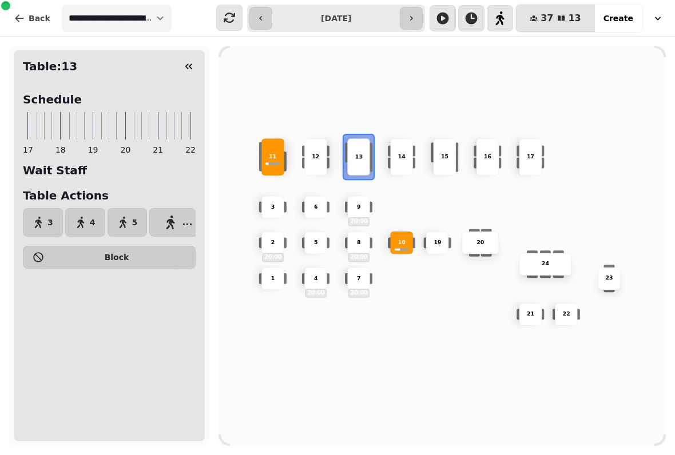
click at [189, 56] on button "button" at bounding box center [188, 66] width 23 height 23
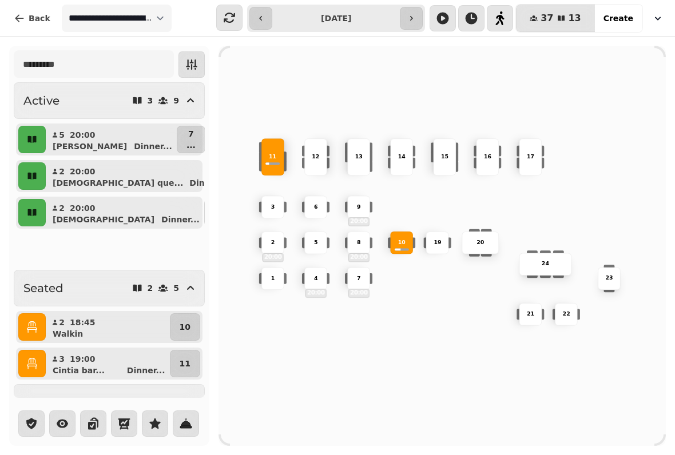
click at [404, 357] on div "10 2 20:00 19 20 4 20:00 5 11 9 20:00 15 24 16 7 20:00 17 23 22 3 21 1 13 6 8 2…" at bounding box center [442, 246] width 447 height 358
click at [305, 335] on div "10 2 20:00 19 20 4 20:00 5 11 9 20:00 15 24 16 7 20:00 17 23 22 3 21 1 13 6 8 2…" at bounding box center [442, 246] width 447 height 358
click at [187, 144] on p "..." at bounding box center [191, 145] width 9 height 11
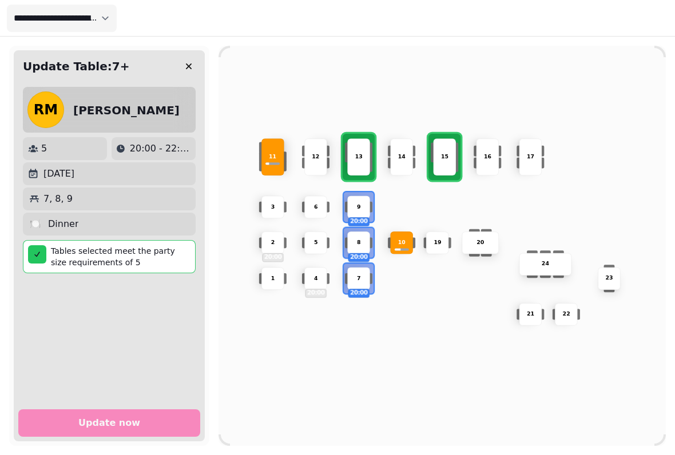
click at [363, 244] on div "8 20:00" at bounding box center [358, 243] width 23 height 23
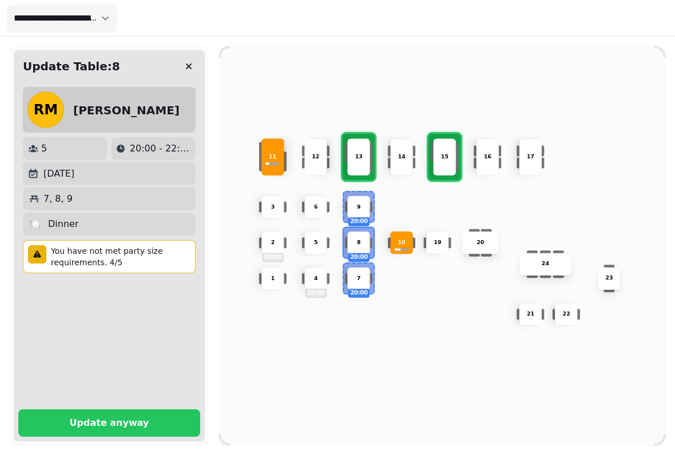
click at [356, 203] on div "9" at bounding box center [359, 207] width 22 height 8
click at [363, 241] on div "8" at bounding box center [359, 243] width 22 height 8
click at [364, 279] on div "7 20:00" at bounding box center [358, 279] width 23 height 23
click at [358, 277] on p "7" at bounding box center [359, 279] width 4 height 8
click at [358, 203] on p "9" at bounding box center [359, 207] width 4 height 8
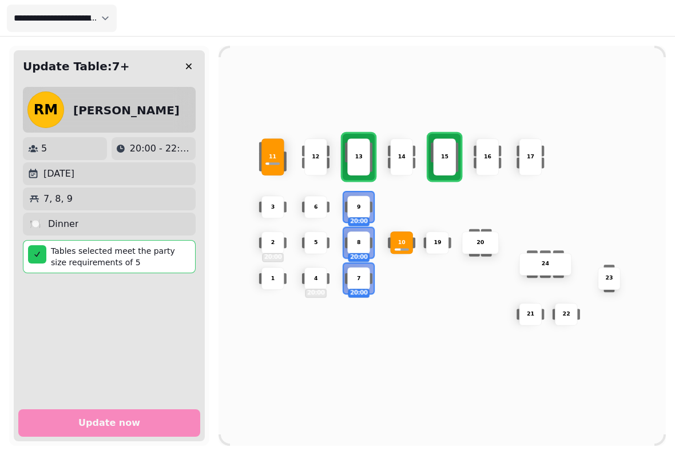
click at [354, 203] on div "9" at bounding box center [359, 207] width 22 height 8
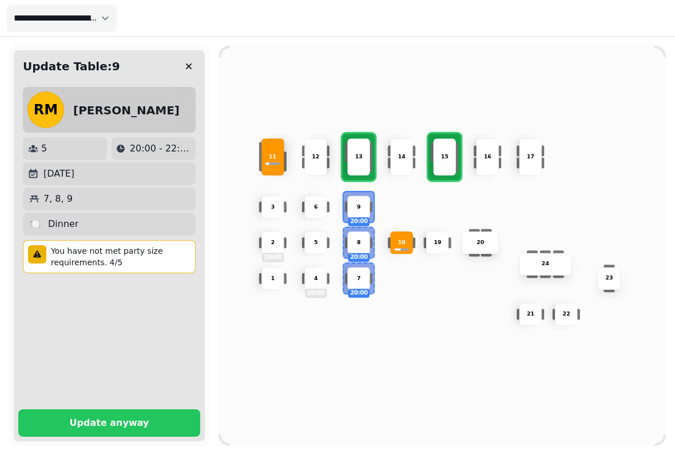
click at [364, 243] on div "8" at bounding box center [359, 243] width 22 height 8
click at [364, 280] on div "7 20:00" at bounding box center [358, 279] width 23 height 23
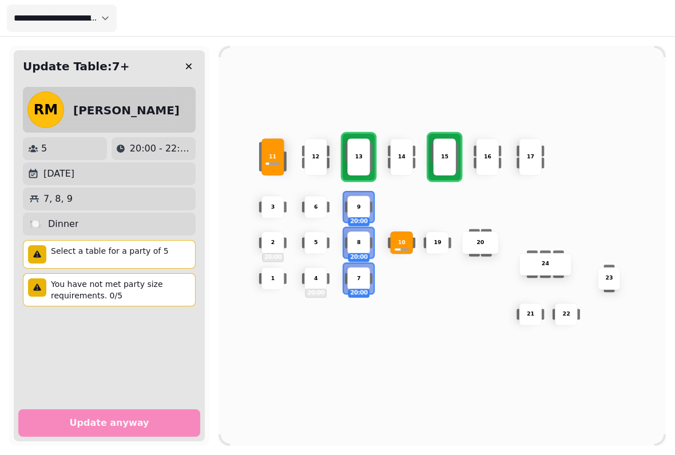
click at [362, 239] on div "8" at bounding box center [359, 243] width 22 height 8
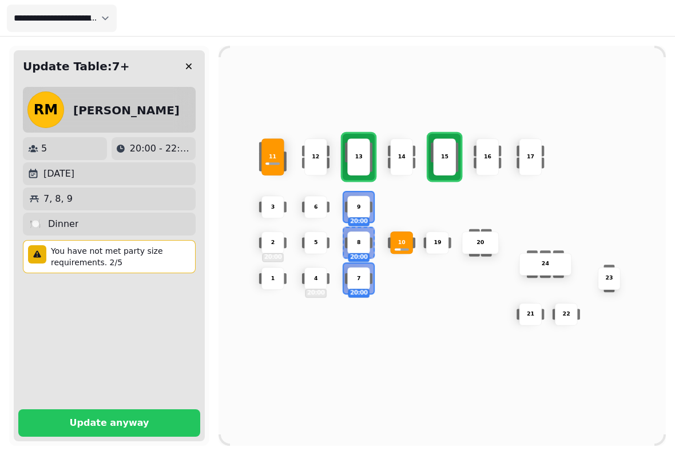
click at [140, 419] on p "Update anyway" at bounding box center [110, 423] width 80 height 9
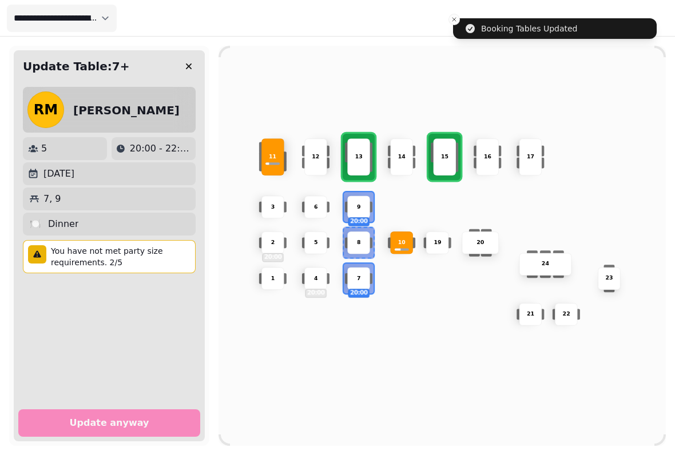
click at [186, 69] on icon "button" at bounding box center [188, 66] width 11 height 11
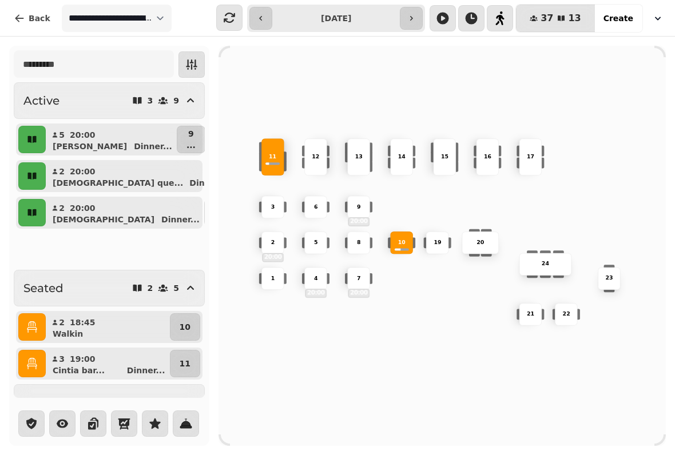
click at [193, 142] on button "9 ..." at bounding box center [191, 139] width 29 height 27
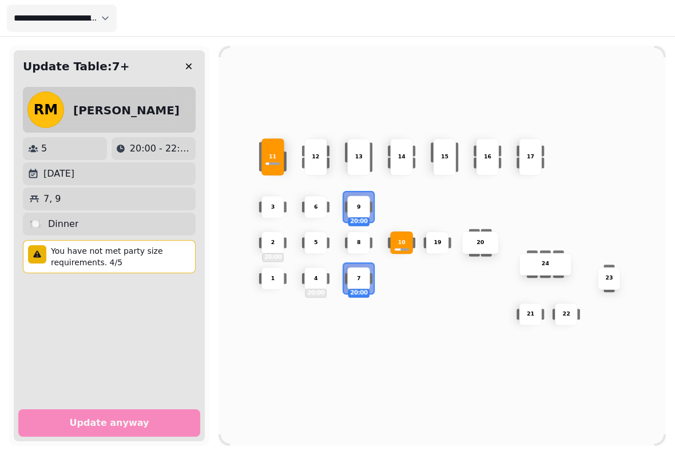
click at [360, 243] on p "8" at bounding box center [359, 243] width 4 height 8
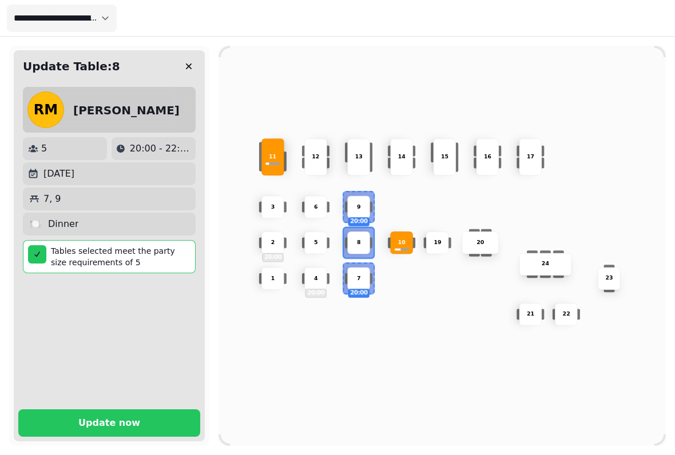
click at [116, 419] on p "Update now" at bounding box center [109, 423] width 62 height 9
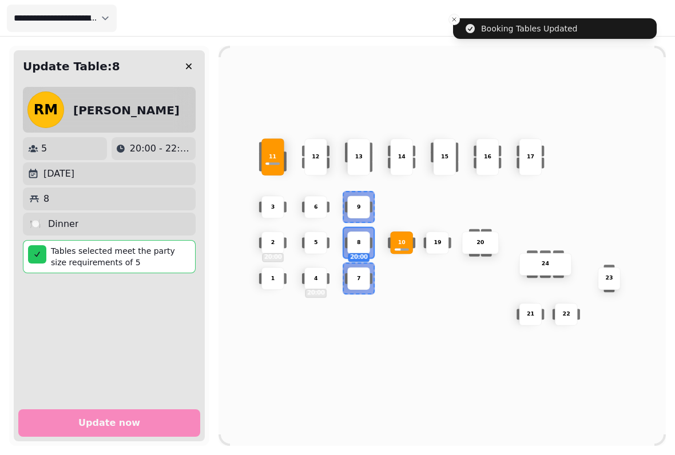
click at [92, 222] on div "🍽️ Dinner" at bounding box center [109, 224] width 164 height 14
click at [191, 68] on icon "button" at bounding box center [189, 67] width 6 height 6
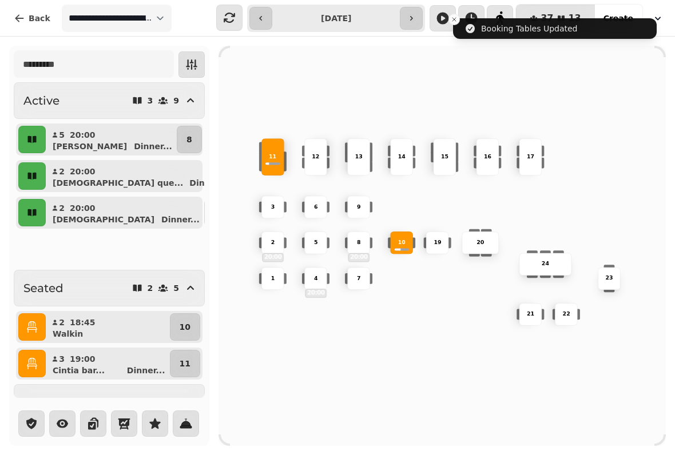
click at [29, 142] on icon "button" at bounding box center [31, 139] width 9 height 7
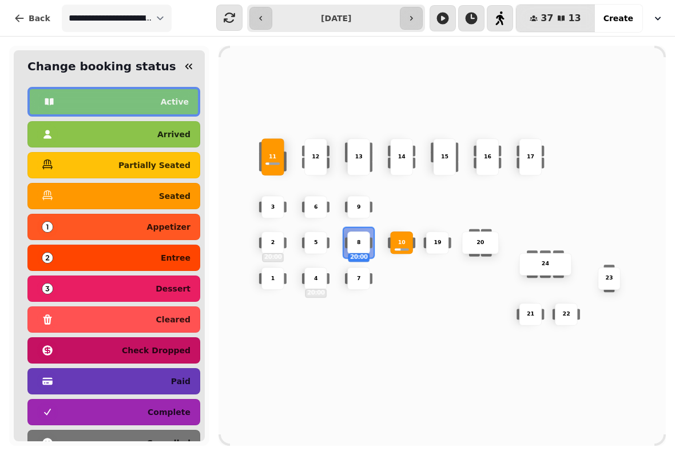
click at [183, 195] on p "seated" at bounding box center [174, 196] width 31 height 8
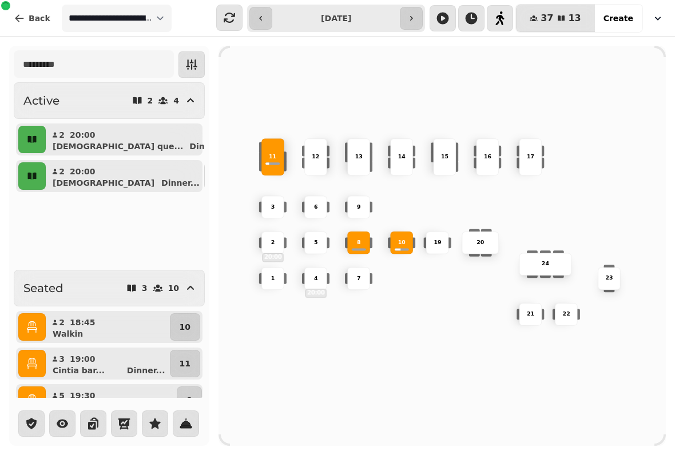
click at [362, 243] on div "8" at bounding box center [359, 243] width 22 height 8
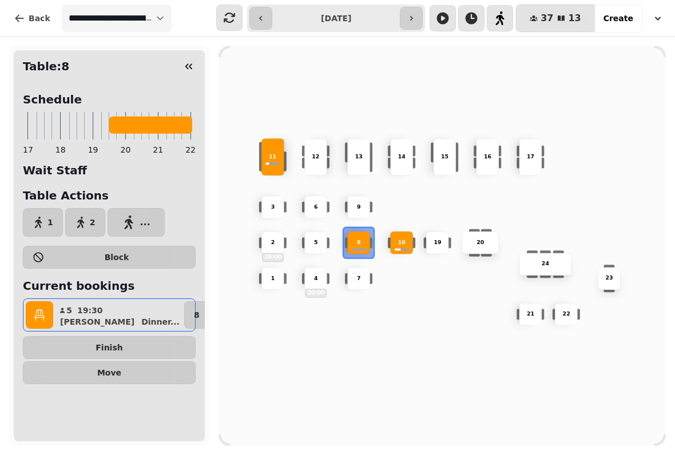
click at [256, 327] on div "10 2 20:00 19 20 4 20:00 5 11 9 15 24 16 7 17 23 22 3 21 1 13 6 8 12 14" at bounding box center [442, 246] width 447 height 358
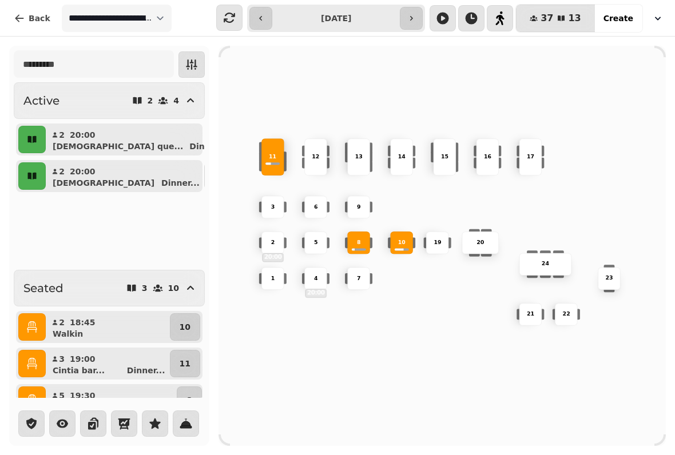
click at [204, 183] on button "4" at bounding box center [216, 175] width 25 height 27
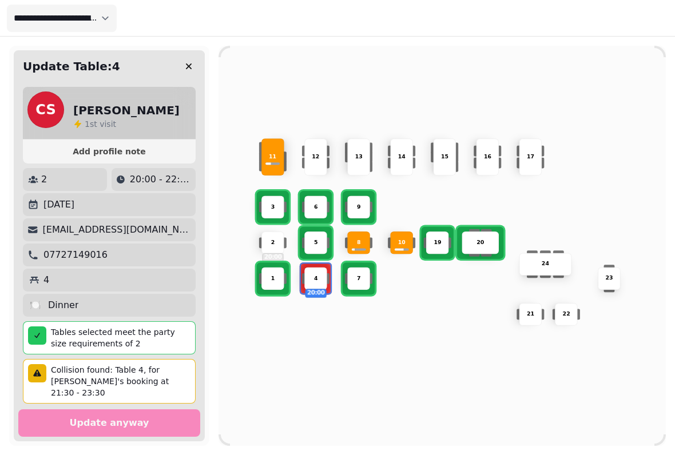
click at [274, 239] on p "2" at bounding box center [273, 243] width 4 height 8
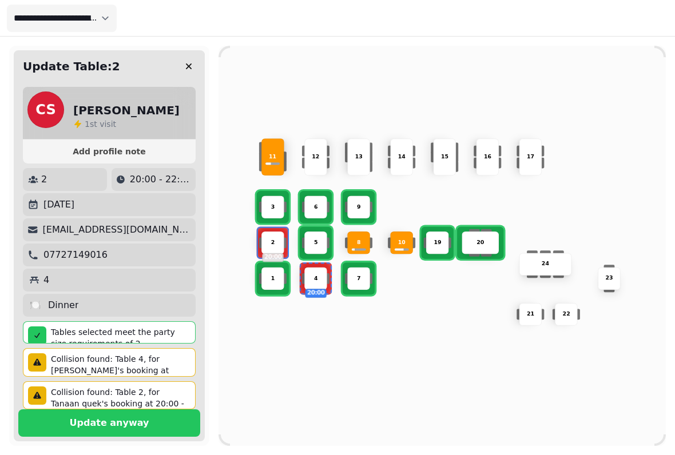
click at [74, 419] on p "Update anyway" at bounding box center [110, 423] width 80 height 9
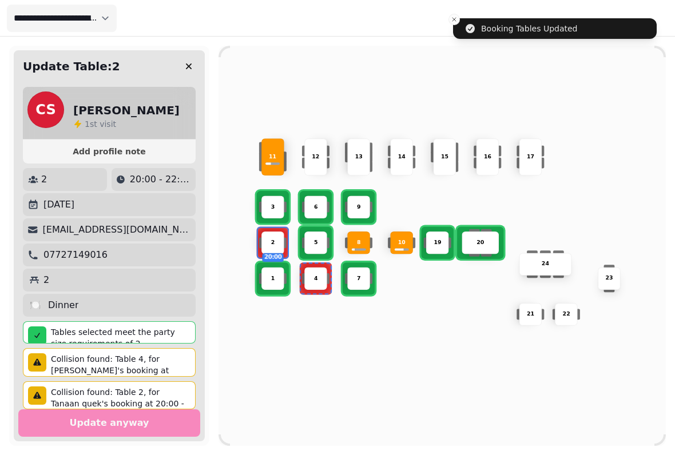
click at [188, 65] on icon "button" at bounding box center [189, 67] width 6 height 6
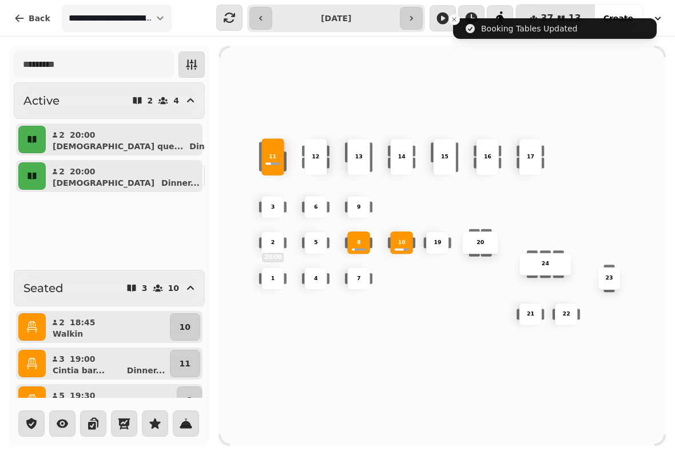
click at [81, 189] on button "2 20:00 Christian Dinner ..." at bounding box center [125, 175] width 154 height 27
select select "**********"
select select "*"
select select "****"
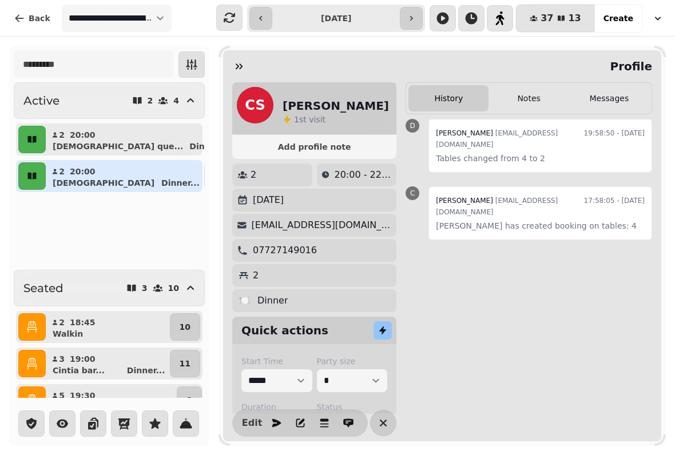
click at [96, 178] on div "Christian Dinner ..." at bounding box center [129, 182] width 145 height 11
click at [240, 64] on icon "button" at bounding box center [238, 66] width 11 height 11
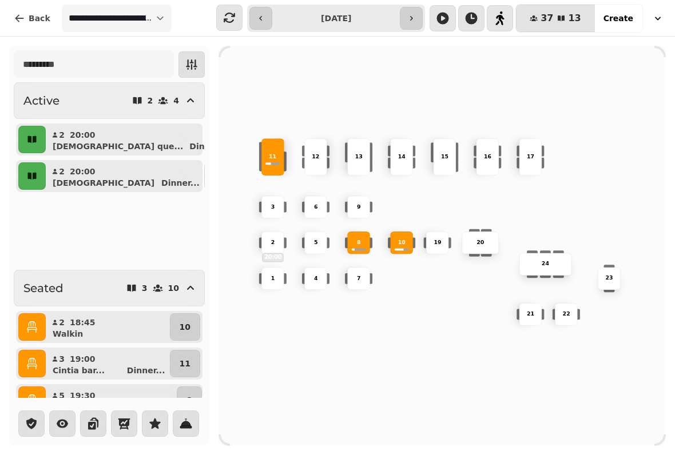
click at [37, 185] on button "button" at bounding box center [31, 175] width 27 height 27
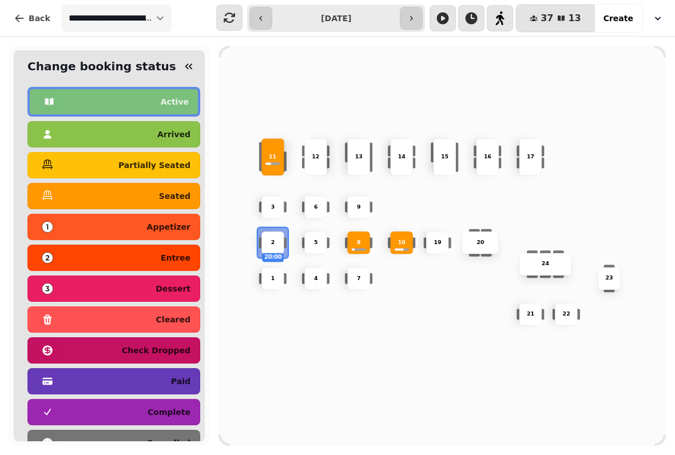
click at [75, 200] on div "seated" at bounding box center [113, 196] width 153 height 18
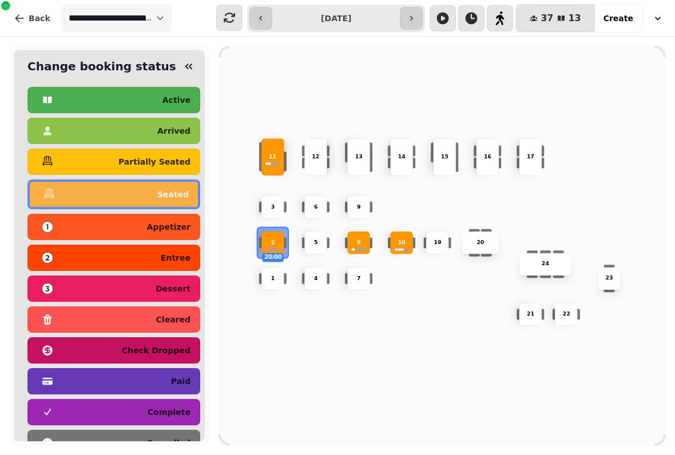
click at [191, 70] on icon "button" at bounding box center [192, 65] width 14 height 14
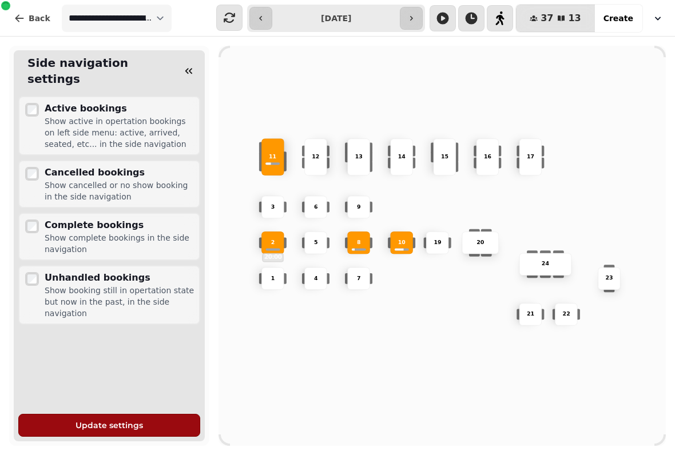
click at [184, 65] on icon "button" at bounding box center [188, 70] width 11 height 11
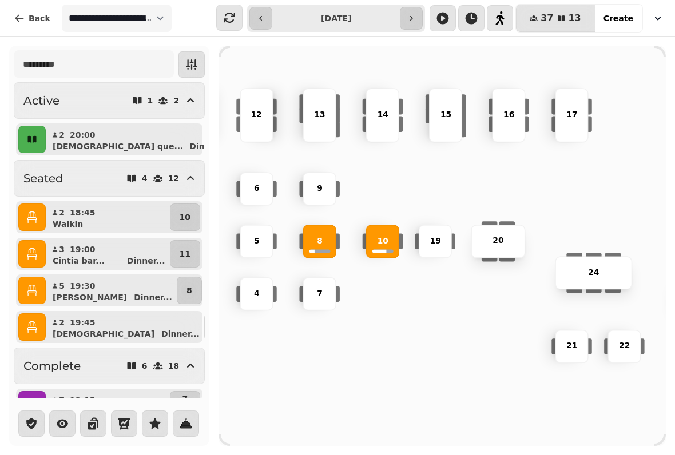
click at [220, 49] on div "10 2 19 20 4 5 11 9 15 24 16 7 17 23 22 3 21 1 13 6 8 12 14" at bounding box center [442, 245] width 657 height 525
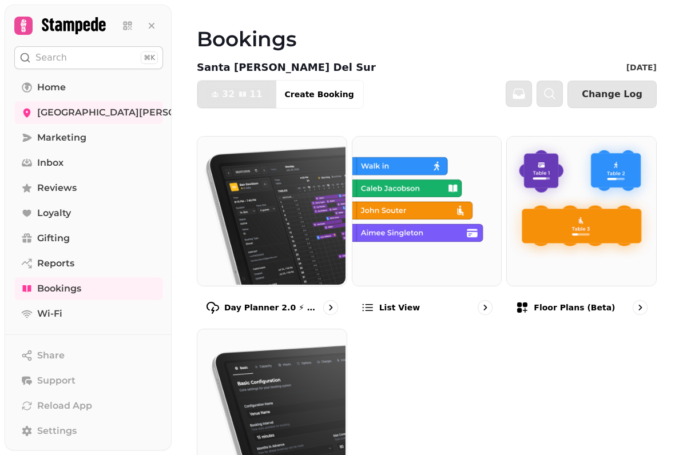
click at [92, 296] on link "Bookings" at bounding box center [88, 288] width 149 height 23
click at [88, 289] on link "Bookings" at bounding box center [88, 288] width 149 height 23
click at [624, 263] on img at bounding box center [580, 210] width 149 height 149
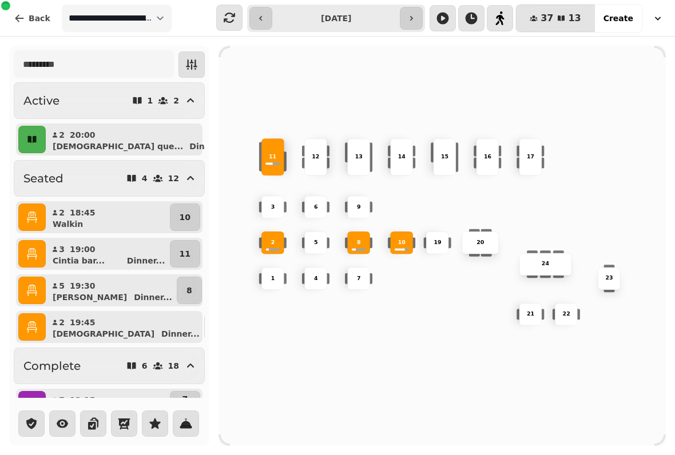
click at [31, 135] on icon "button" at bounding box center [31, 139] width 11 height 11
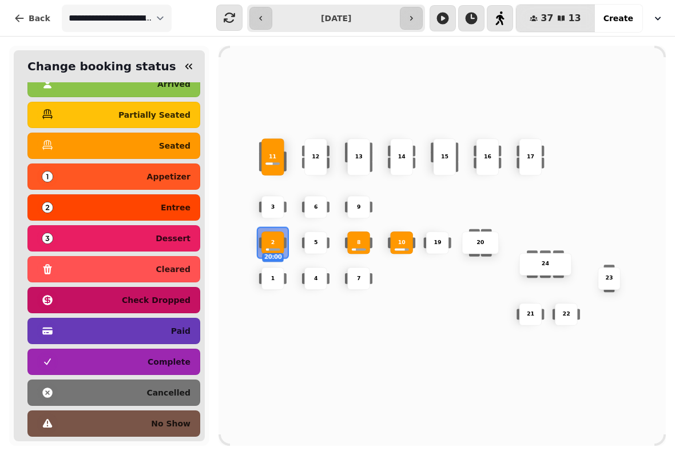
scroll to position [57, 0]
click at [184, 420] on p "no show" at bounding box center [170, 424] width 39 height 8
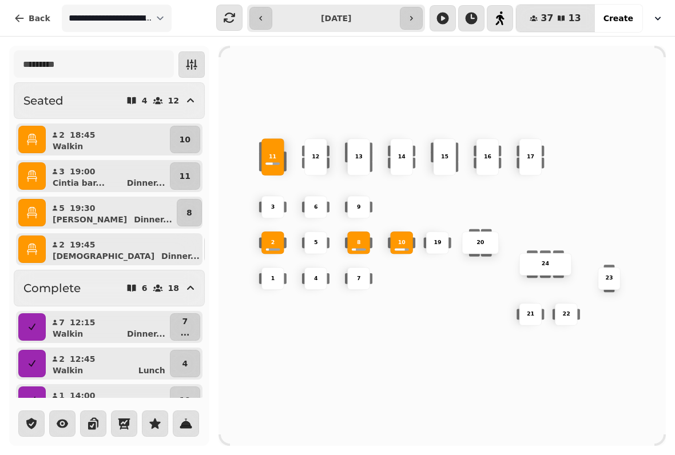
scroll to position [0, 0]
click at [340, 19] on input "**********" at bounding box center [336, 18] width 123 height 18
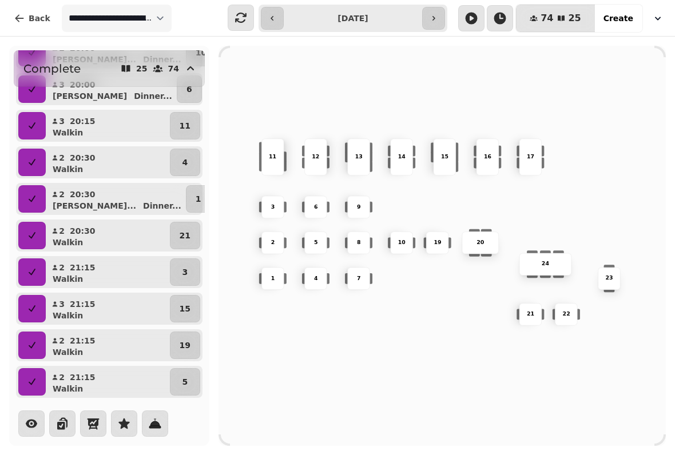
scroll to position [643, 0]
click at [342, 25] on input "**********" at bounding box center [353, 18] width 134 height 18
type input "**********"
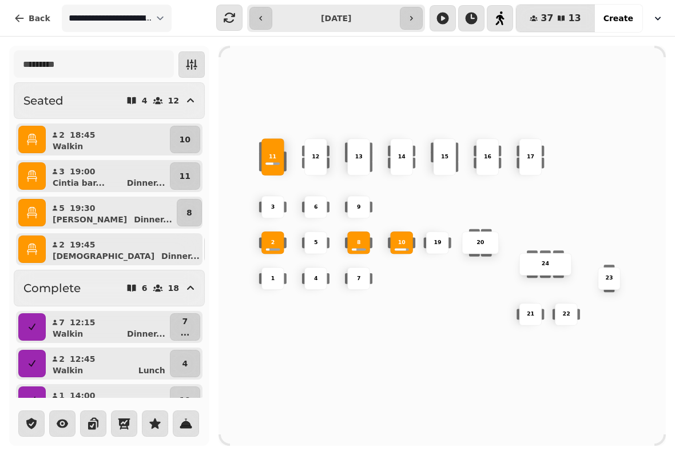
click at [397, 240] on div "10" at bounding box center [402, 243] width 22 height 8
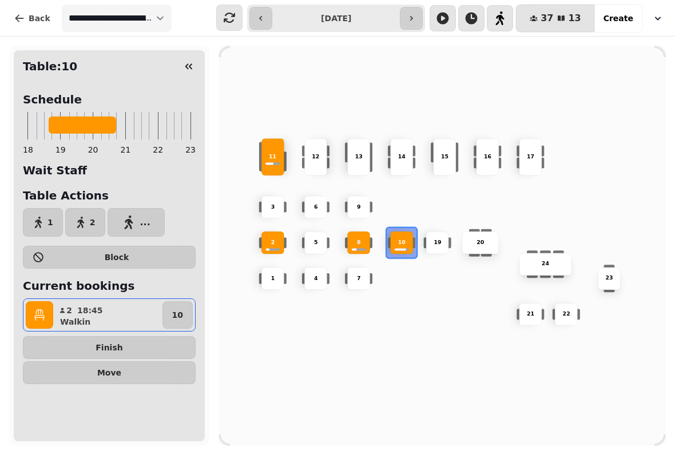
click at [38, 311] on icon "button" at bounding box center [39, 315] width 11 height 11
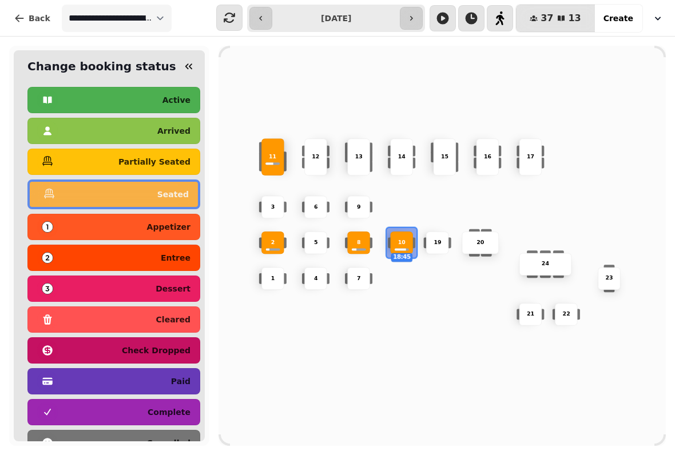
click at [161, 423] on button "complete" at bounding box center [113, 412] width 173 height 26
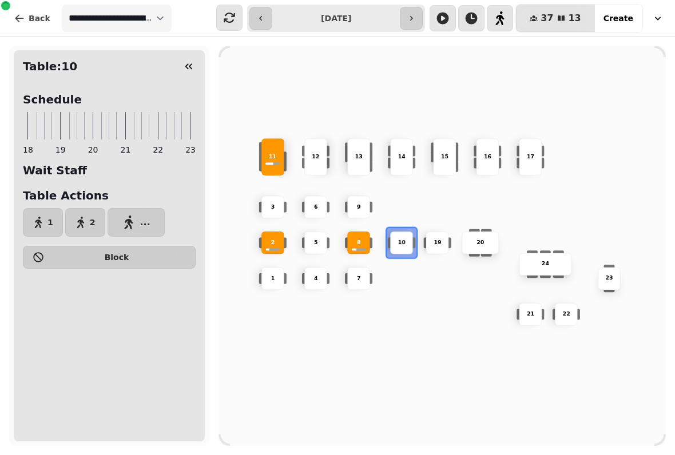
click at [269, 384] on div "10 2 19 20 4 5 11 9 15 24 16 7 17 23 22 3 21 1 13 6 8 12 14" at bounding box center [442, 246] width 447 height 358
